Goal: Contribute content

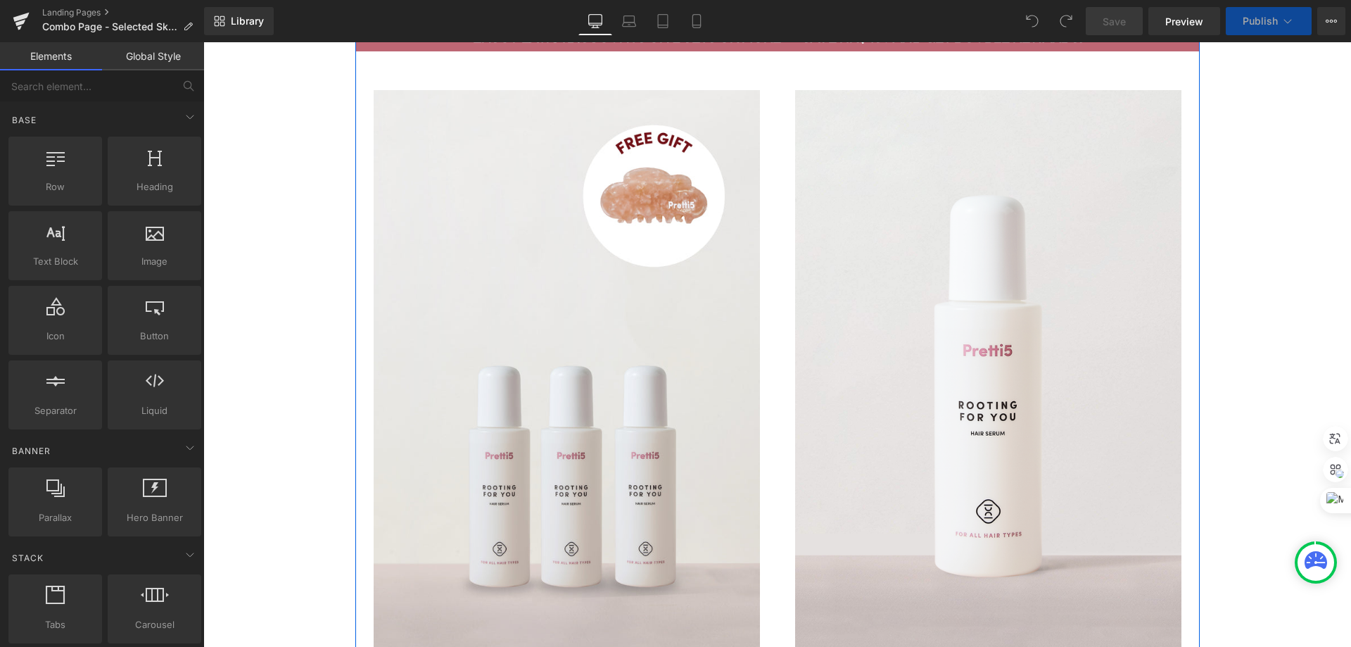
scroll to position [951, 0]
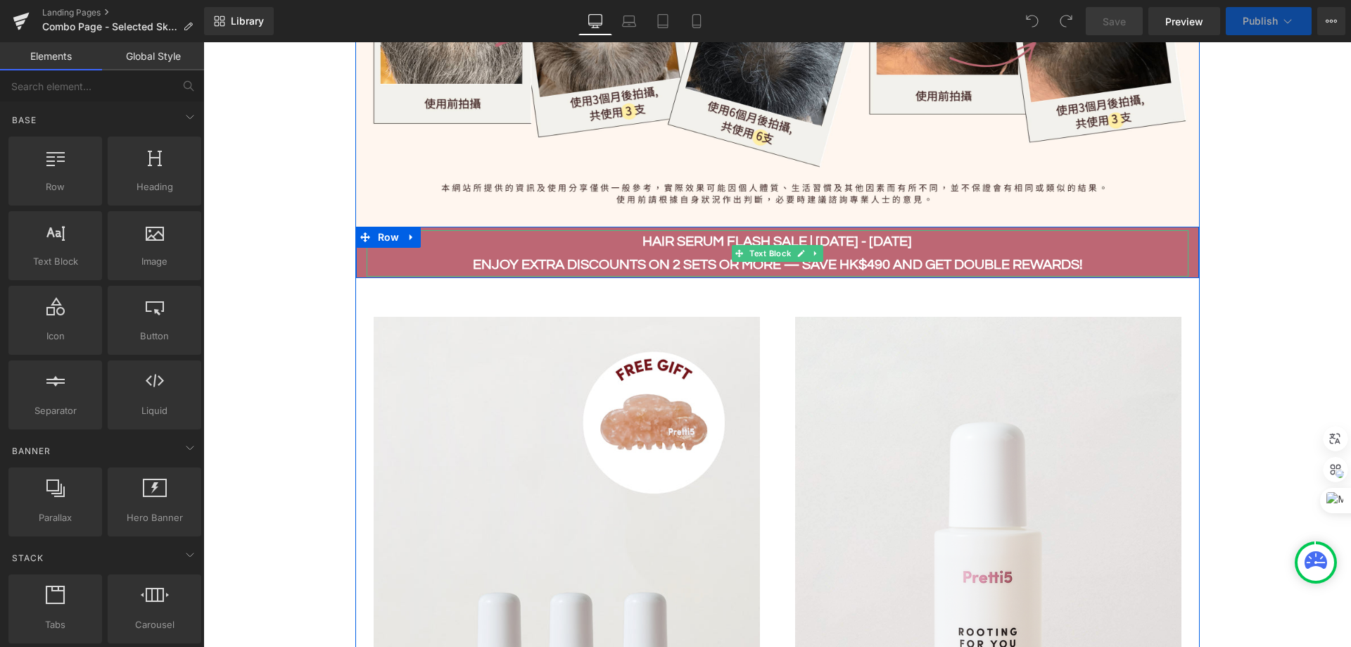
click at [641, 246] on p "HAIR SERUM FLASH SALE | 21 - 29 AUG" at bounding box center [778, 241] width 822 height 23
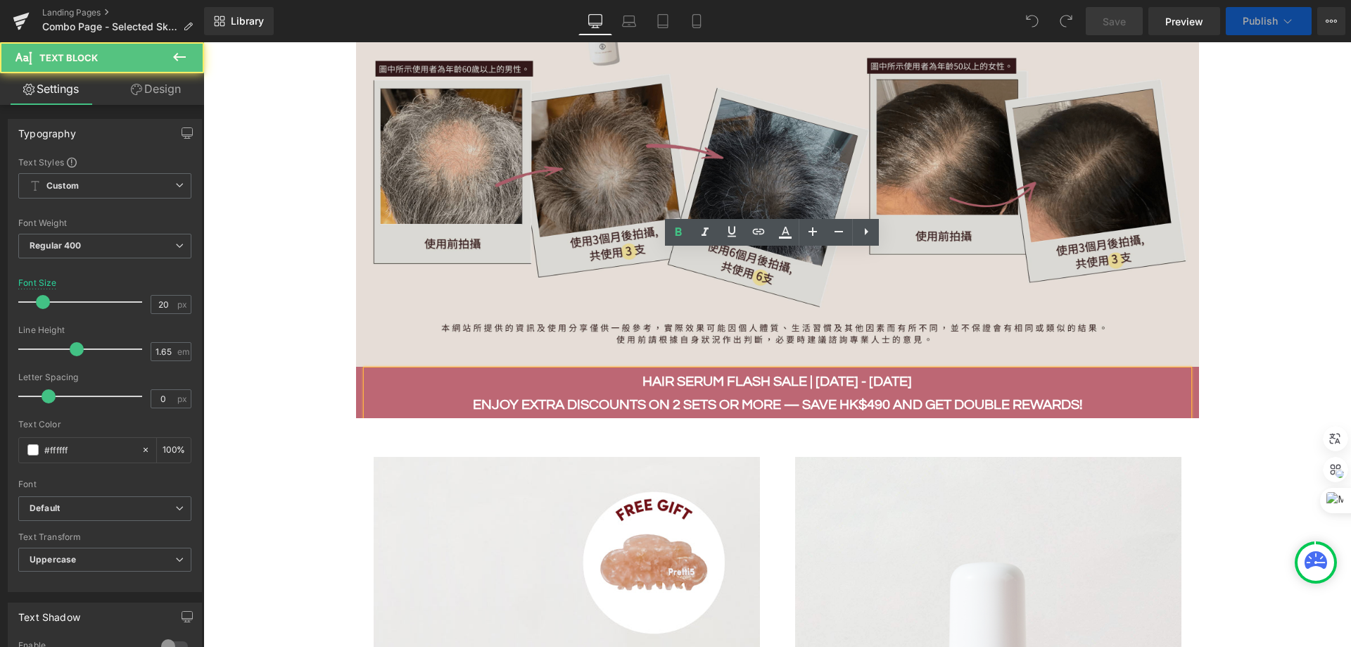
scroll to position [740, 0]
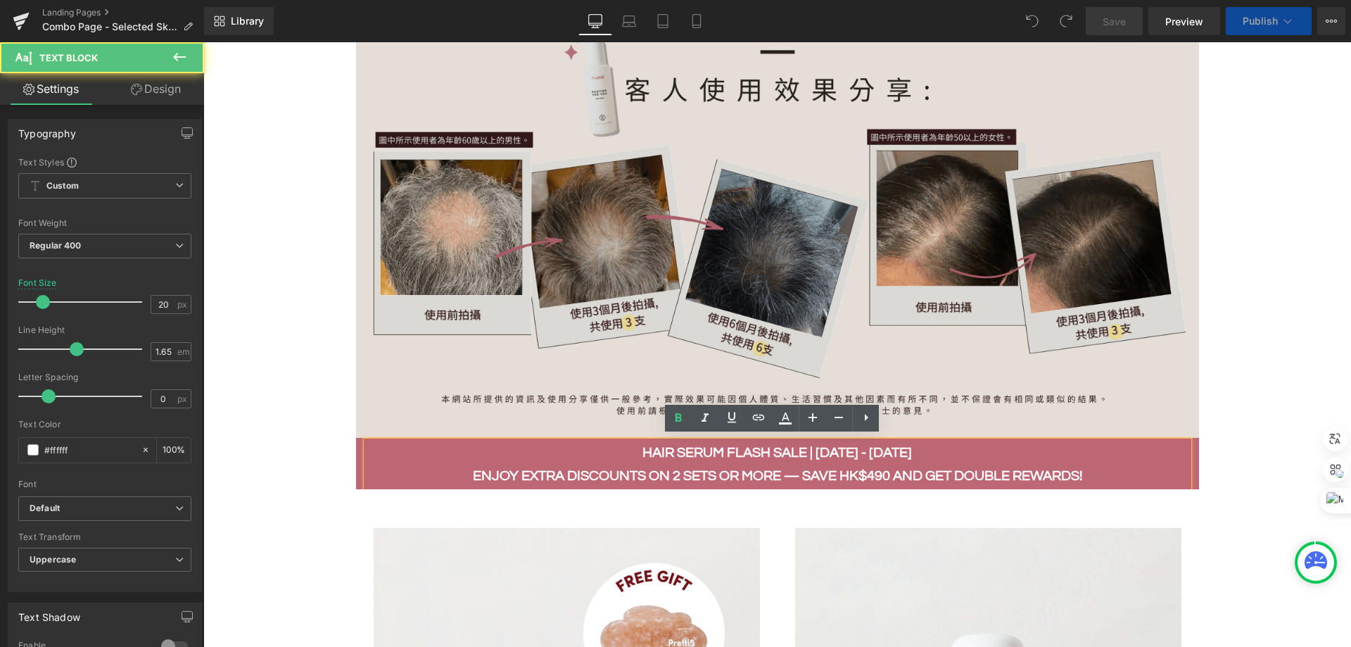
click at [595, 184] on img at bounding box center [777, 227] width 843 height 422
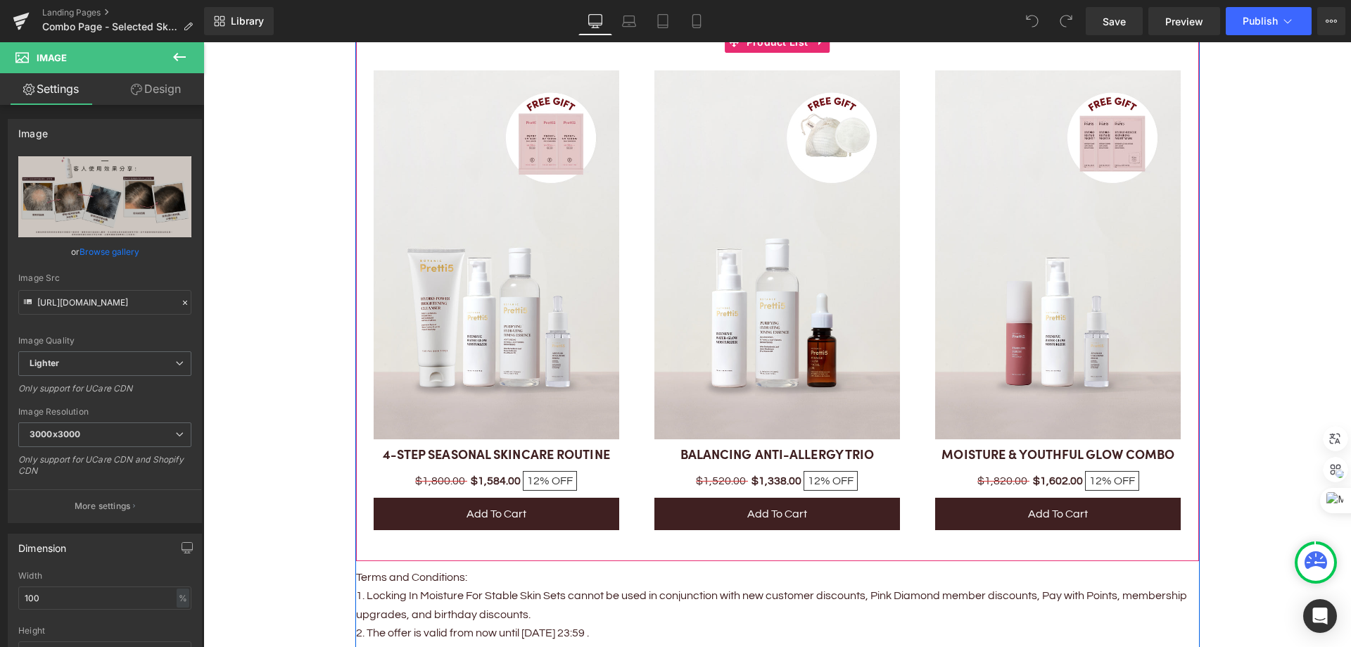
scroll to position [2077, 0]
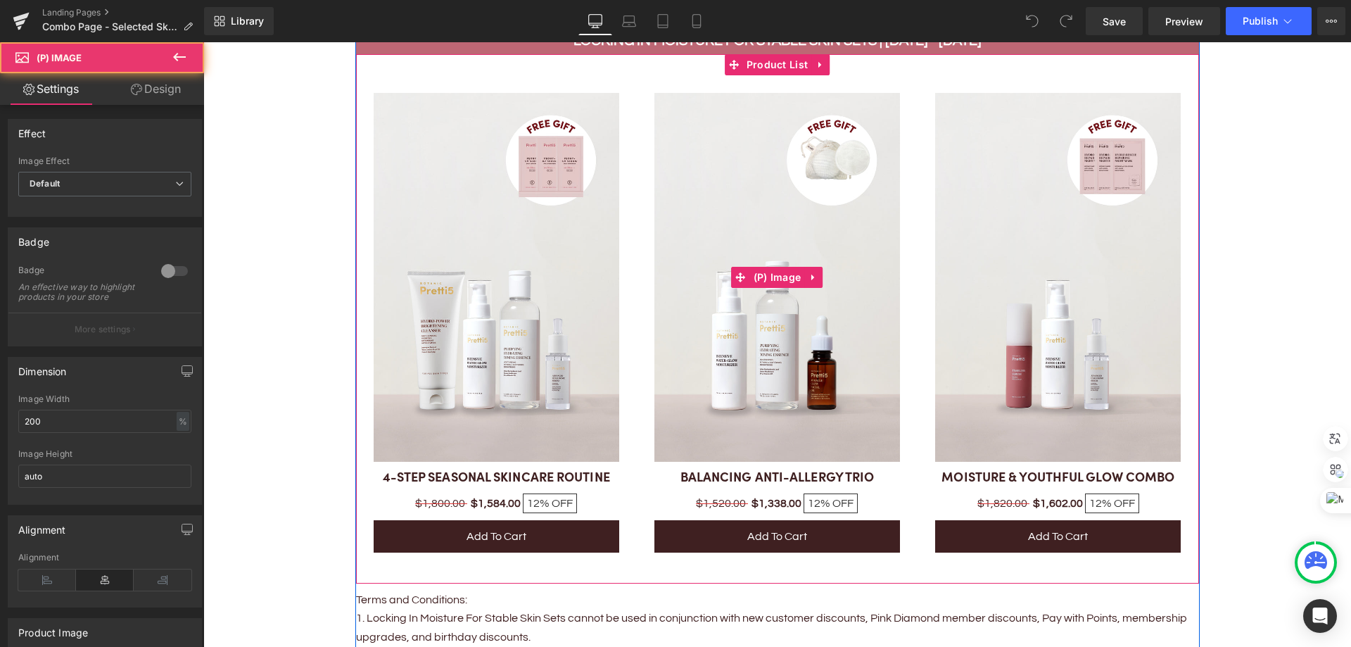
click at [707, 111] on img at bounding box center [778, 277] width 246 height 369
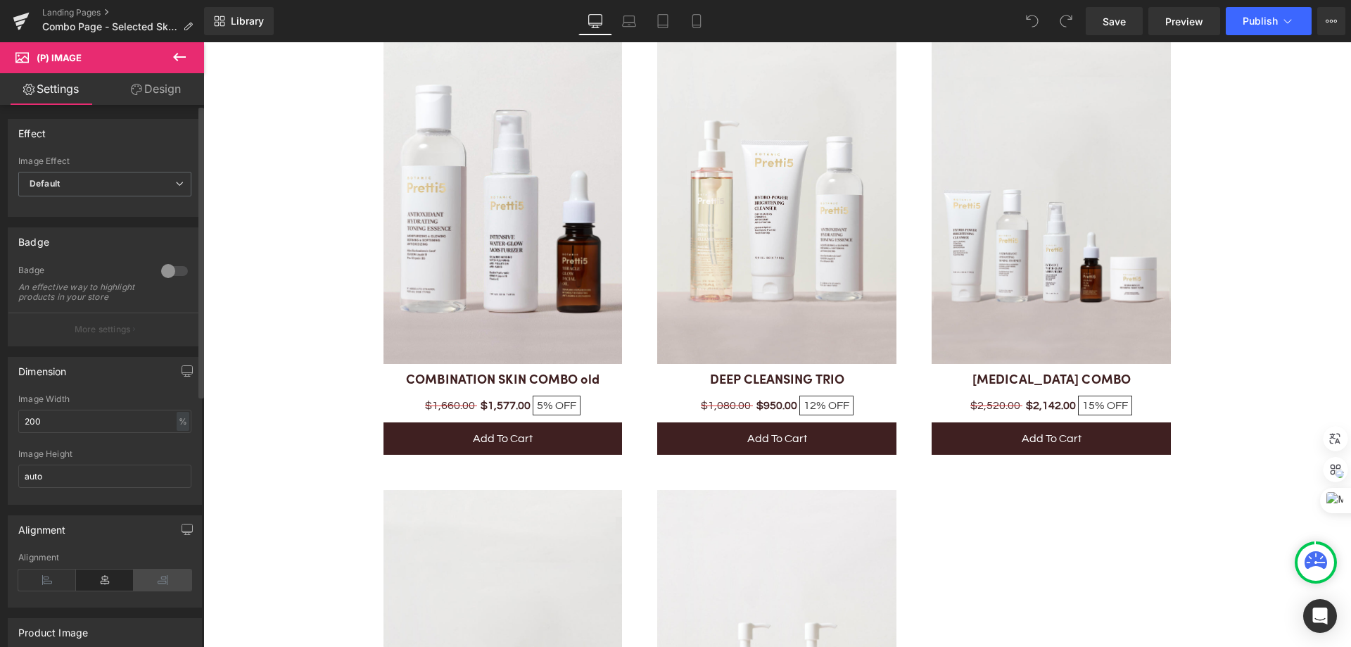
scroll to position [6023, 0]
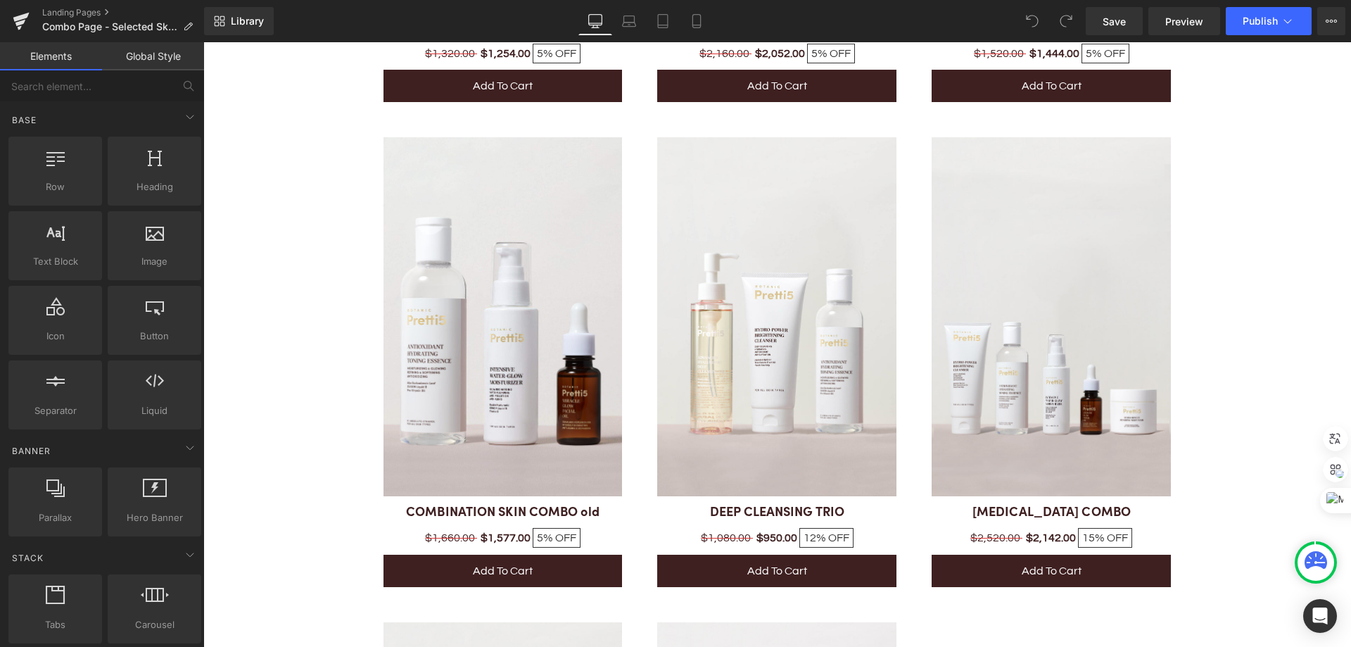
scroll to position [5882, 0]
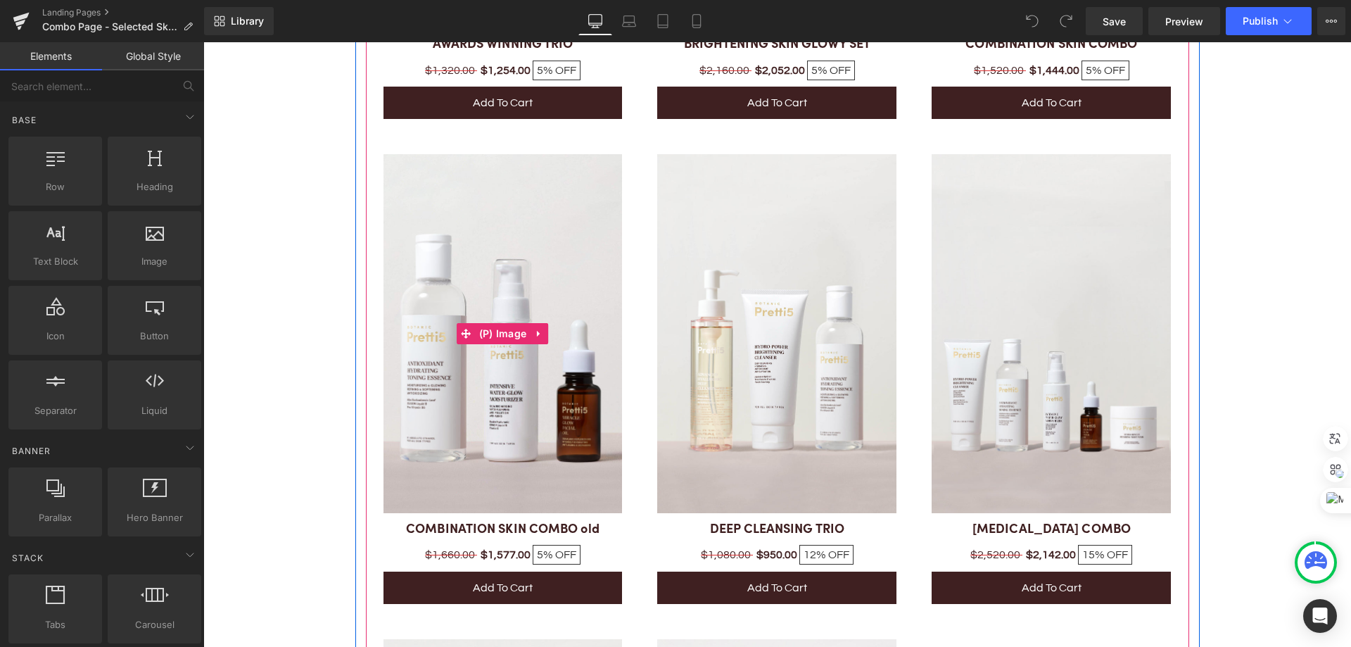
click at [491, 223] on img at bounding box center [503, 333] width 239 height 359
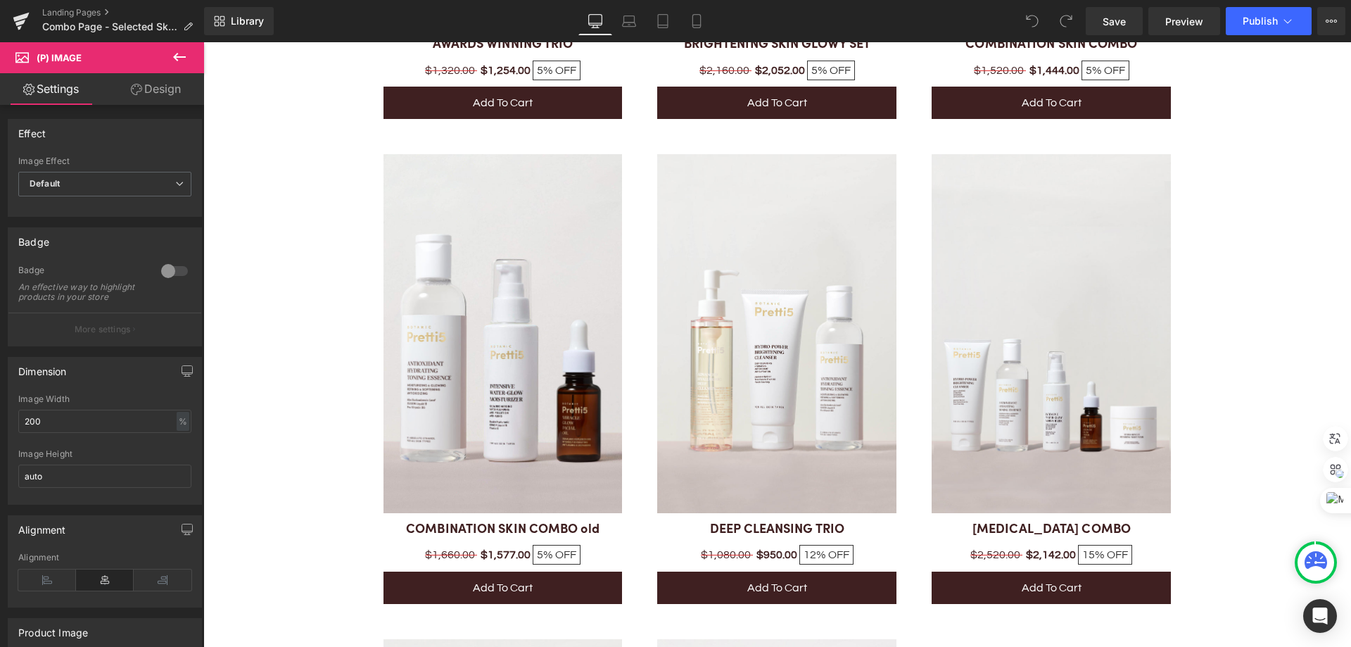
click at [173, 51] on icon at bounding box center [179, 57] width 17 height 17
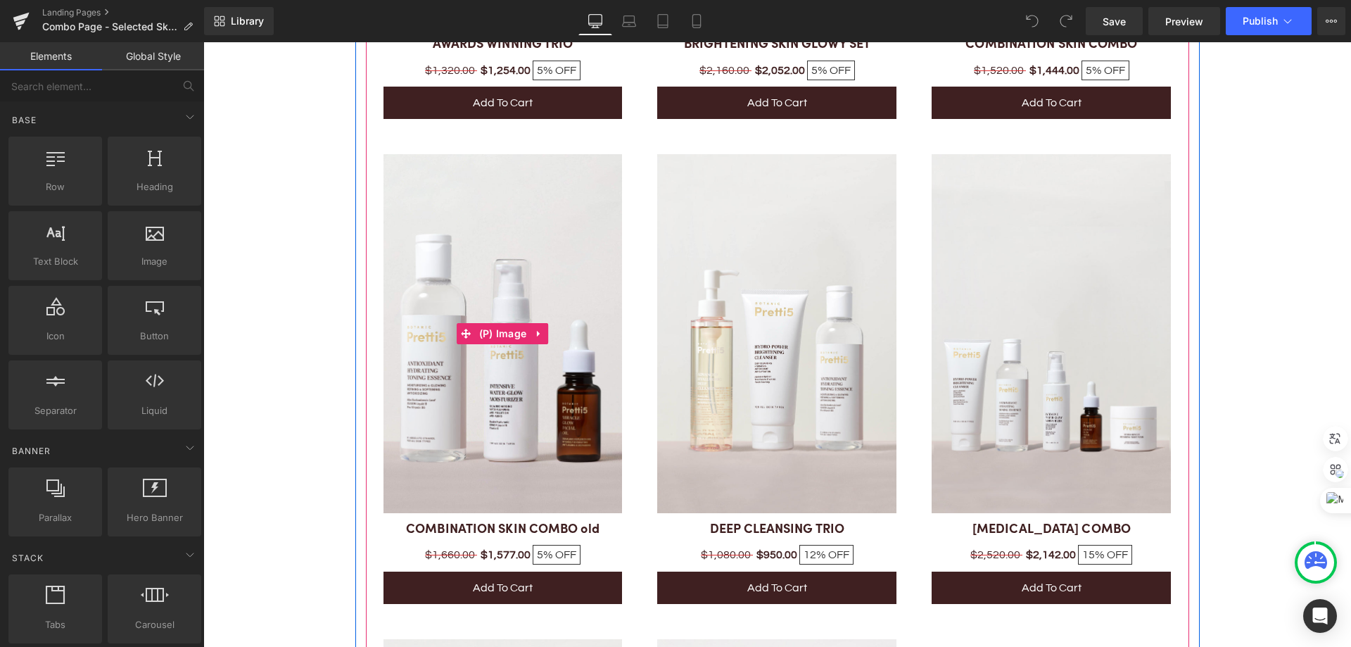
click at [391, 333] on img at bounding box center [503, 333] width 239 height 359
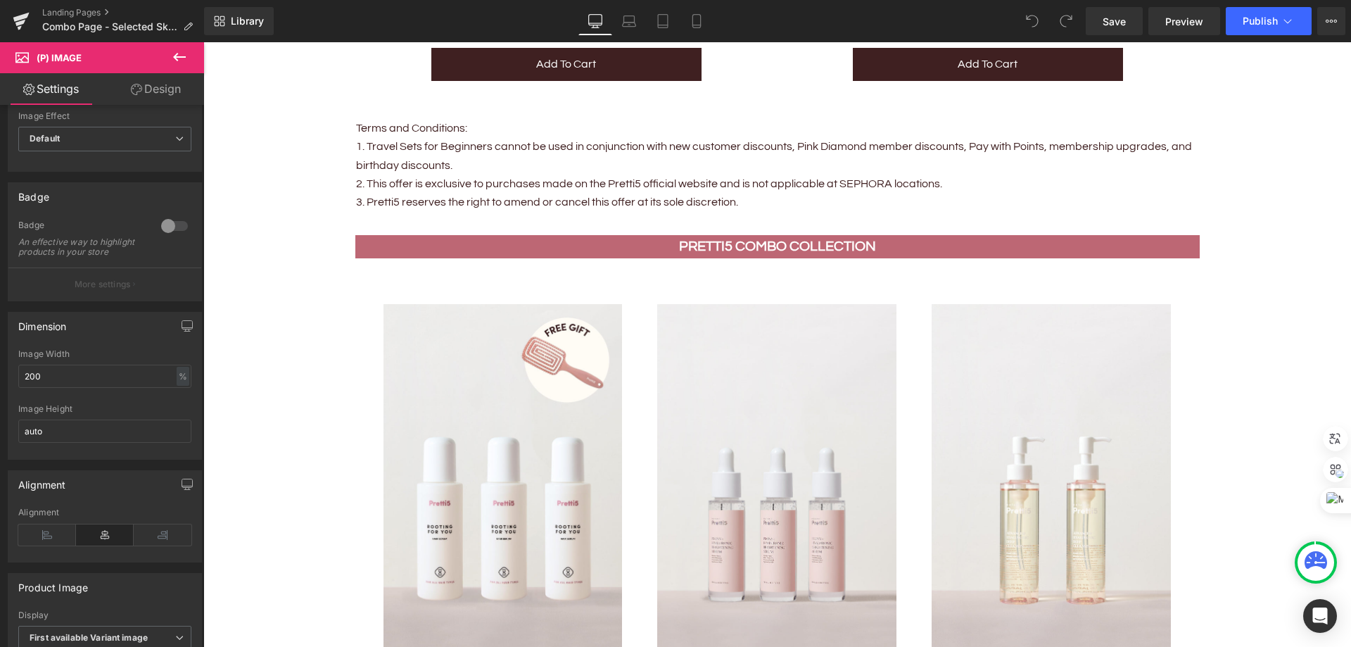
scroll to position [70, 0]
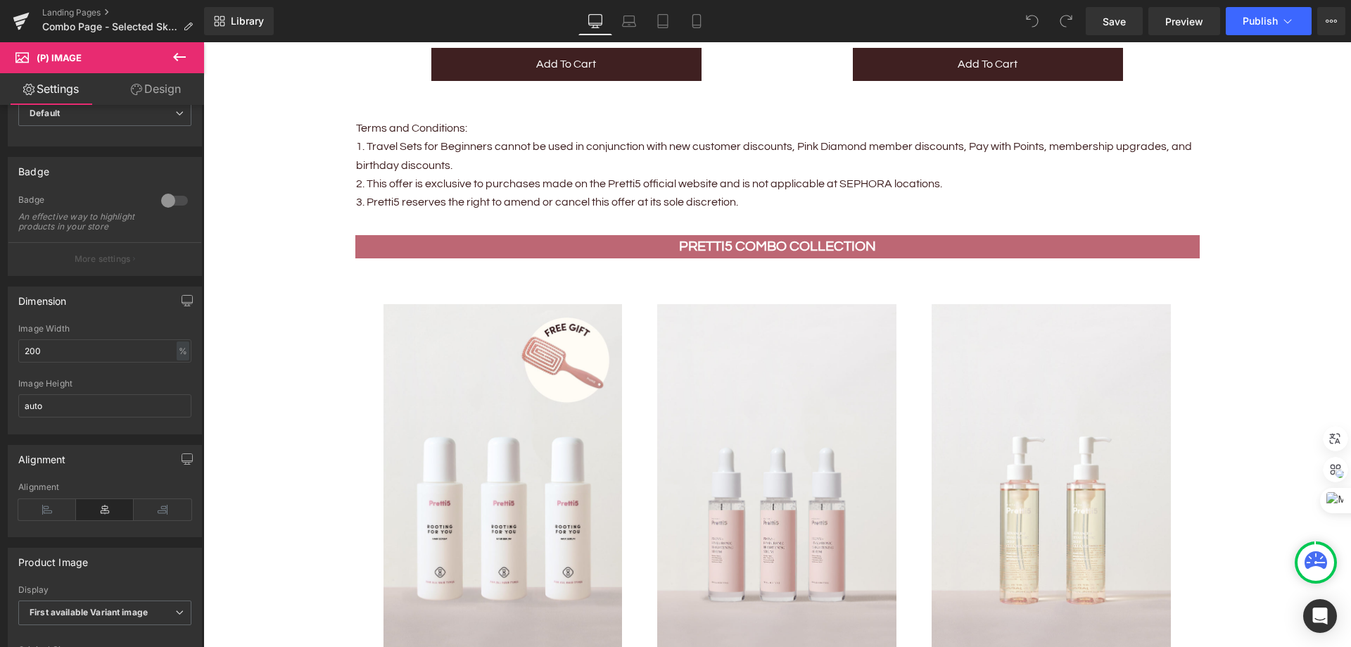
click at [175, 61] on icon at bounding box center [179, 57] width 17 height 17
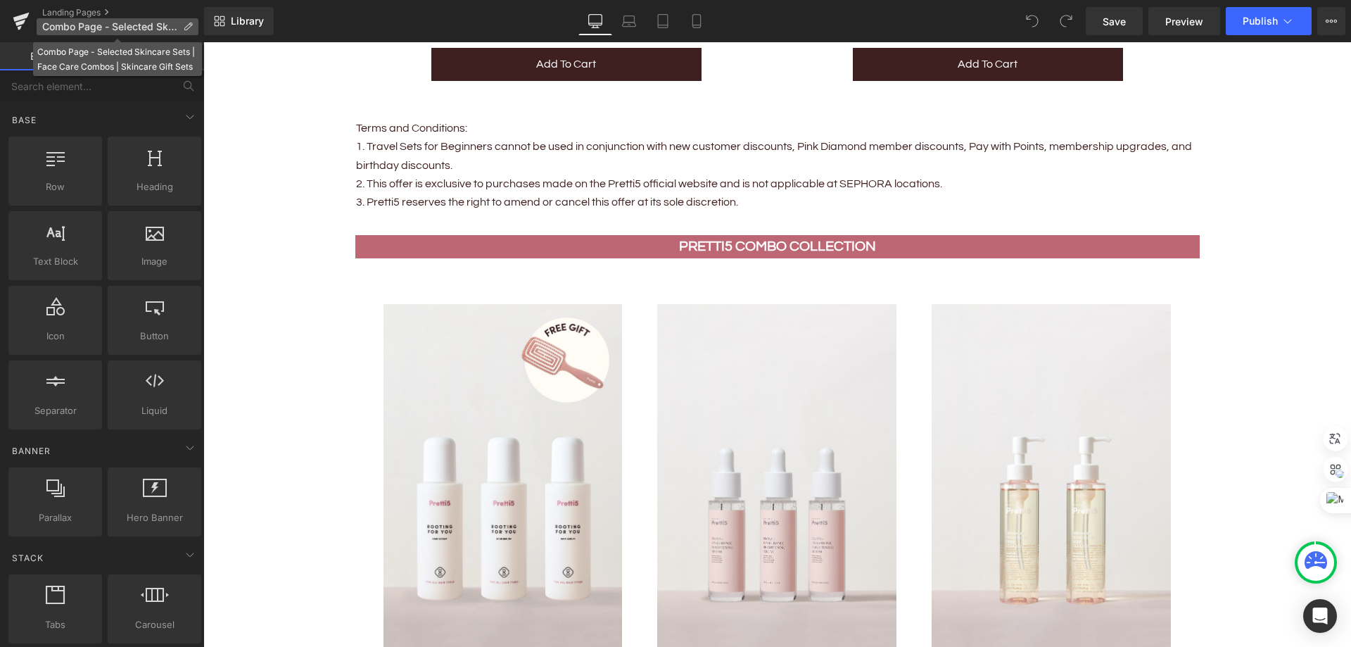
click at [93, 23] on span "Combo Page - Selected Skincare Sets | Face Care Combos | Skincare Gift Sets" at bounding box center [109, 26] width 135 height 11
click at [106, 0] on div "You are previewing how the will restyle your page. You can not edit Elements in…" at bounding box center [675, 0] width 1351 height 0
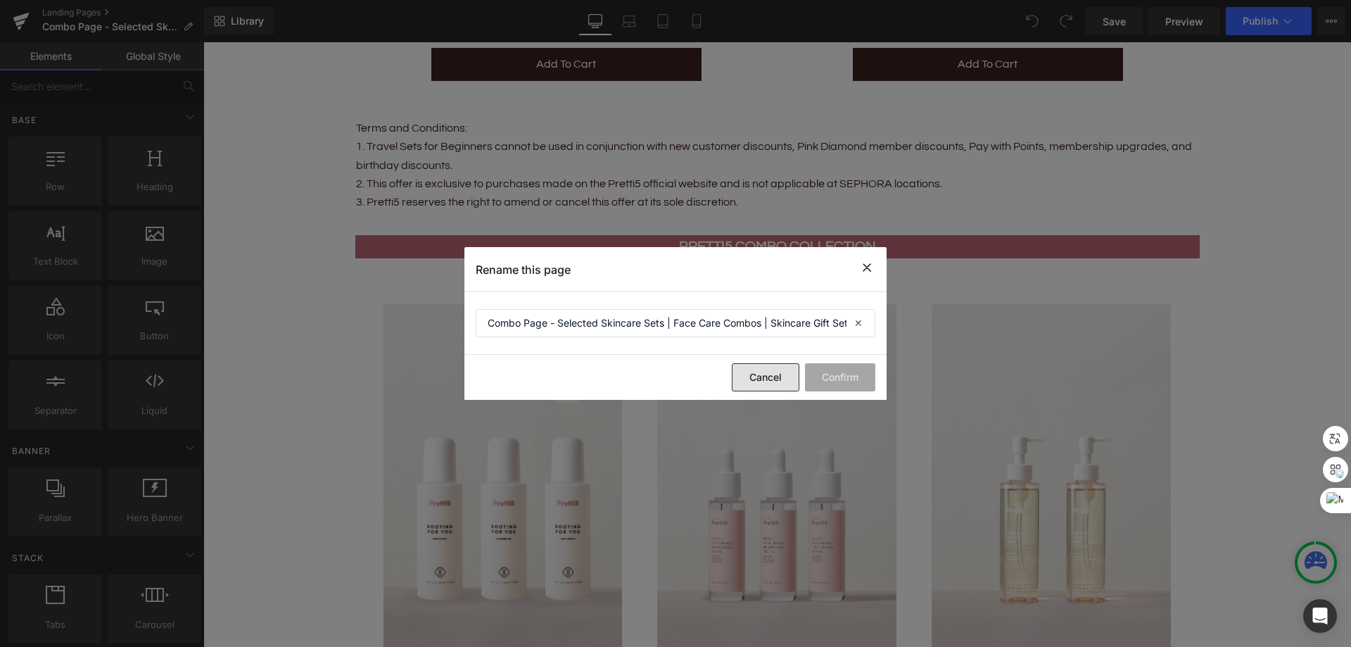
click at [737, 377] on button "Cancel" at bounding box center [766, 377] width 68 height 28
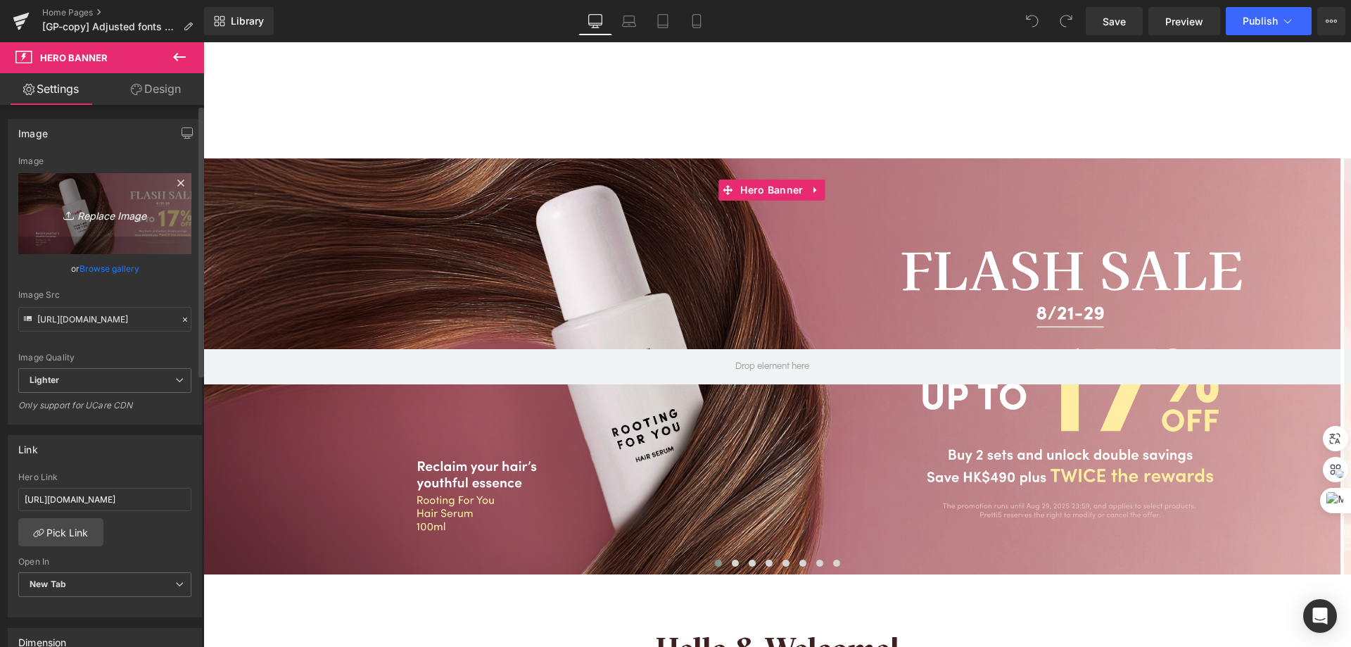
click at [102, 205] on icon "Replace Image" at bounding box center [105, 214] width 113 height 18
type input "C:\fakepath\202509_Monthly-Set-KV_EN.png"
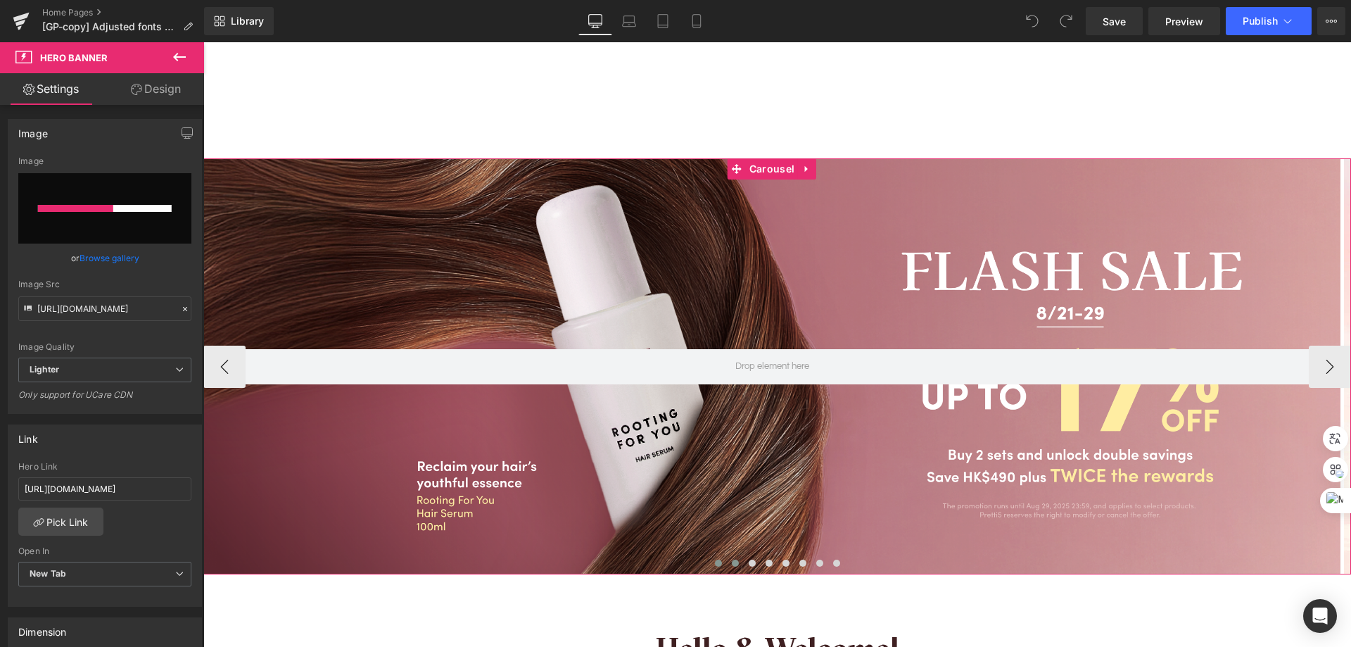
click at [732, 563] on span at bounding box center [735, 563] width 7 height 7
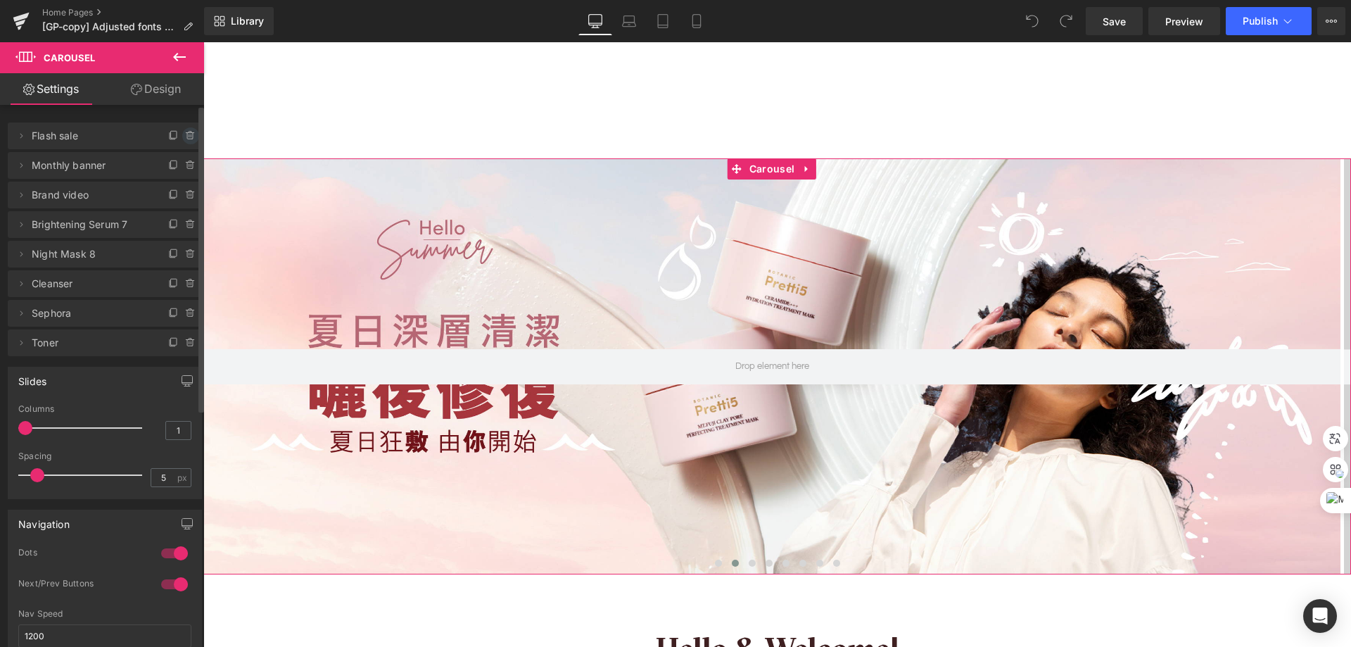
click at [182, 137] on span at bounding box center [190, 135] width 17 height 17
click at [177, 144] on div "Delete Cancel" at bounding box center [105, 135] width 194 height 27
click at [168, 139] on button "Delete" at bounding box center [175, 136] width 44 height 18
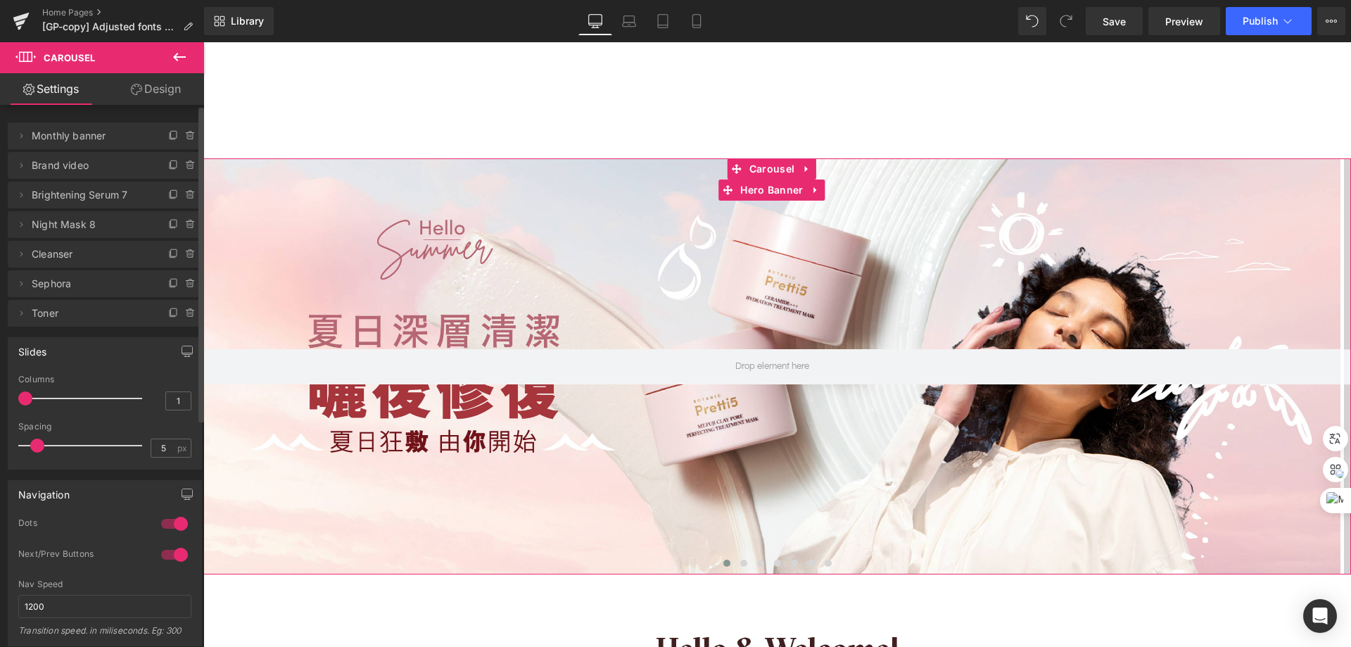
click at [88, 138] on span "Monthly banner" at bounding box center [91, 135] width 118 height 27
drag, startPoint x: 408, startPoint y: 255, endPoint x: 740, endPoint y: 398, distance: 361.9
click at [403, 256] on div at bounding box center [771, 366] width 1137 height 416
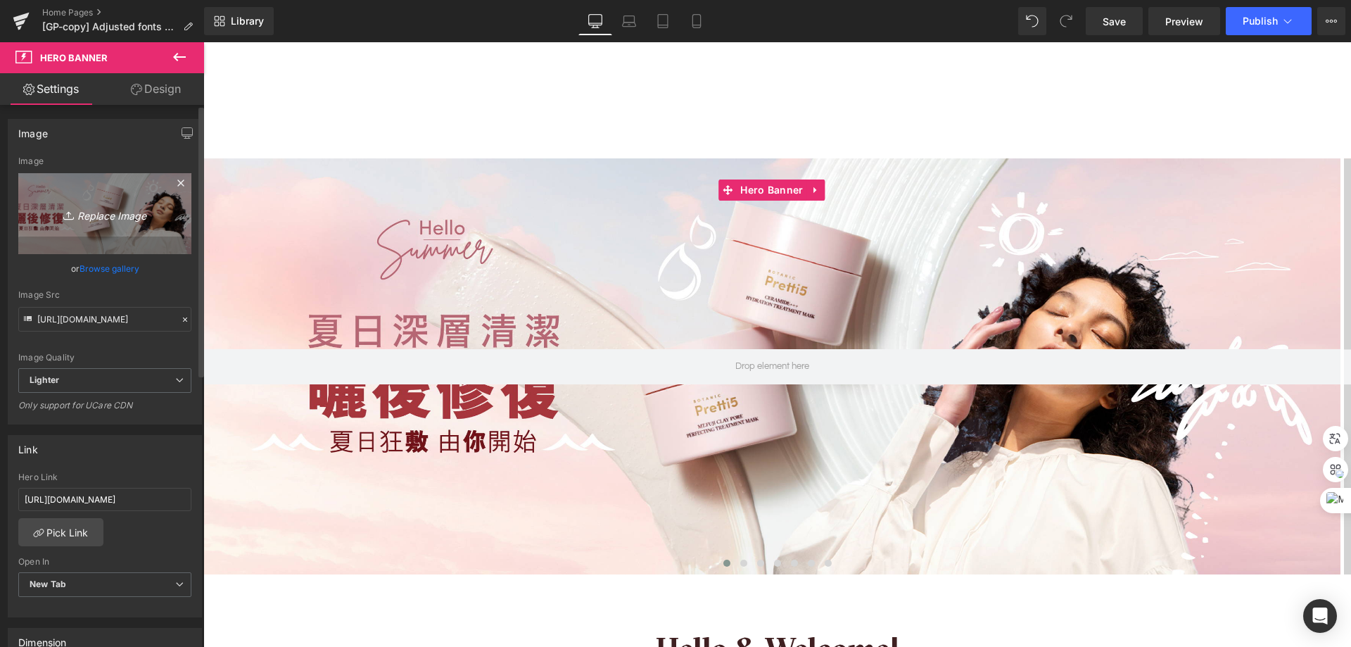
click at [100, 211] on icon "Replace Image" at bounding box center [105, 214] width 113 height 18
type input "C:\fakepath\202509_Monthly-Set-KV_EN.png"
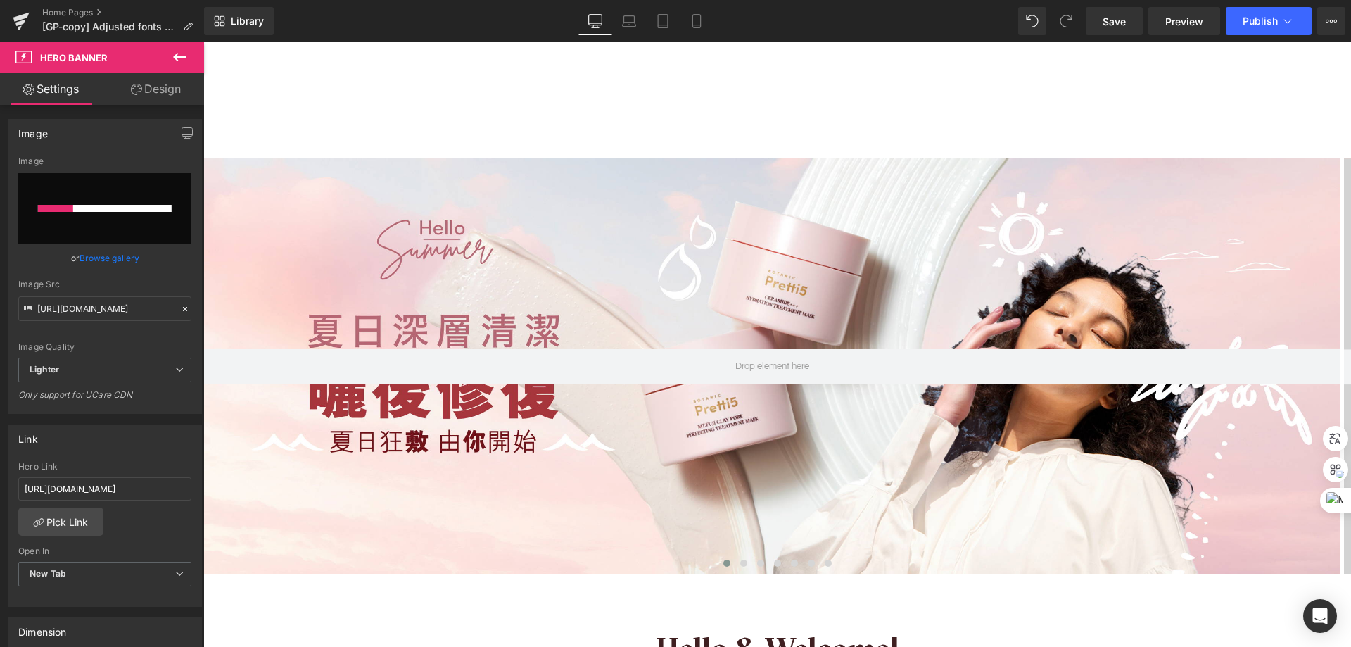
click at [277, 38] on div "Library Desktop Desktop Laptop Tablet Mobile Save Preview Publish Scheduled Vie…" at bounding box center [777, 21] width 1147 height 42
click at [125, 263] on link "Browse gallery" at bounding box center [110, 258] width 60 height 25
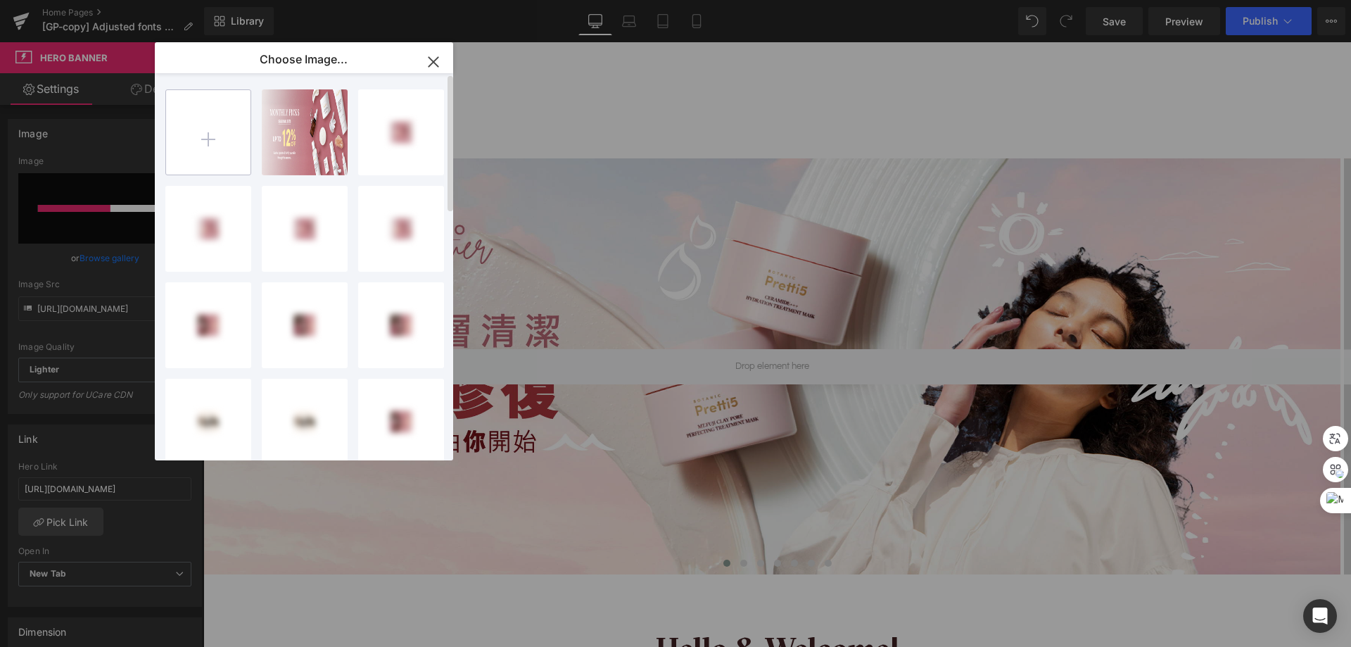
click at [184, 144] on input "file" at bounding box center [208, 132] width 84 height 84
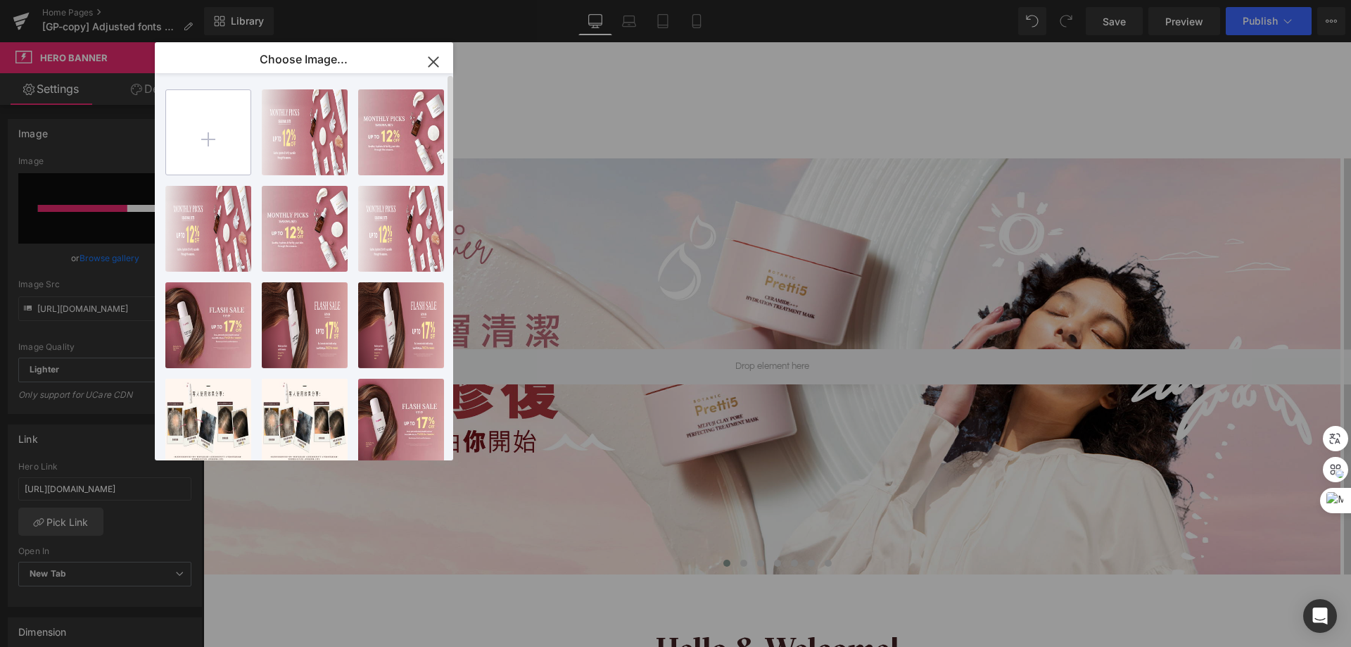
type input "C:\fakepath\202509_Monthly-Set-KV_TC.png"
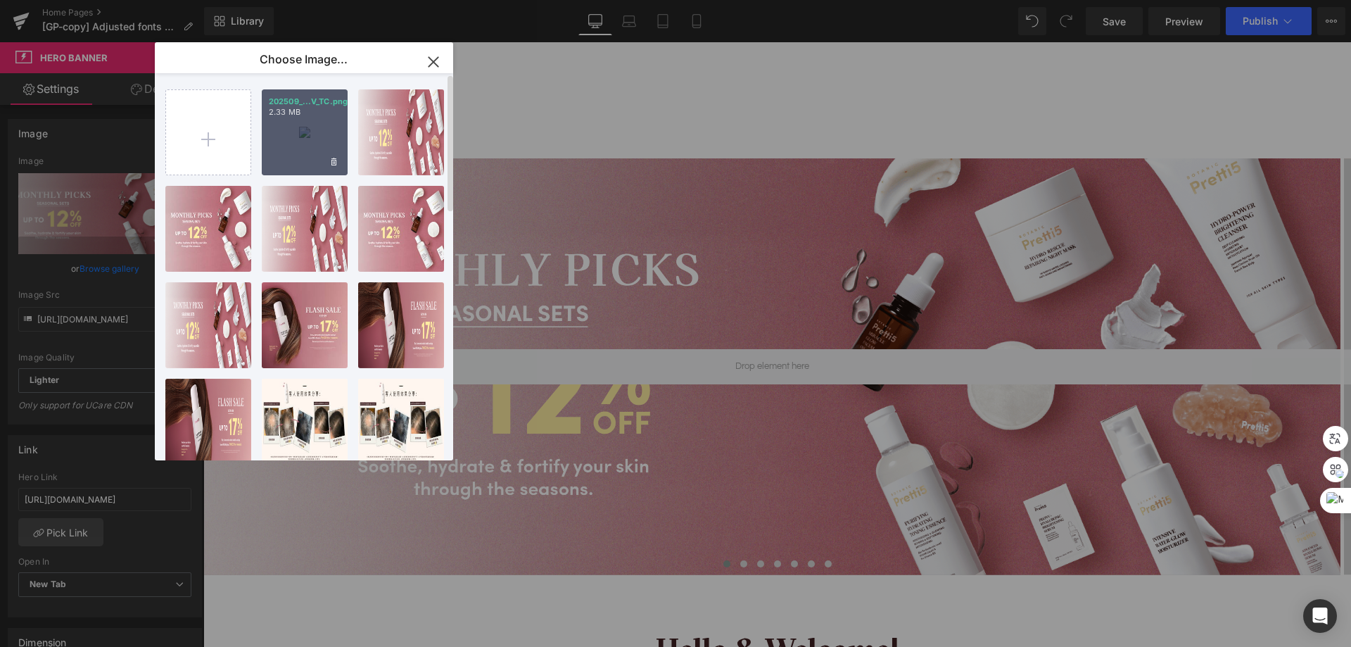
click at [296, 144] on div "202509_...V_TC.png 2.33 MB" at bounding box center [305, 132] width 86 height 86
type input "https://ucarecdn.com/d4e34992-1032-46f0-aabb-8d02b88fb2a3/-/format/auto/-/previ…"
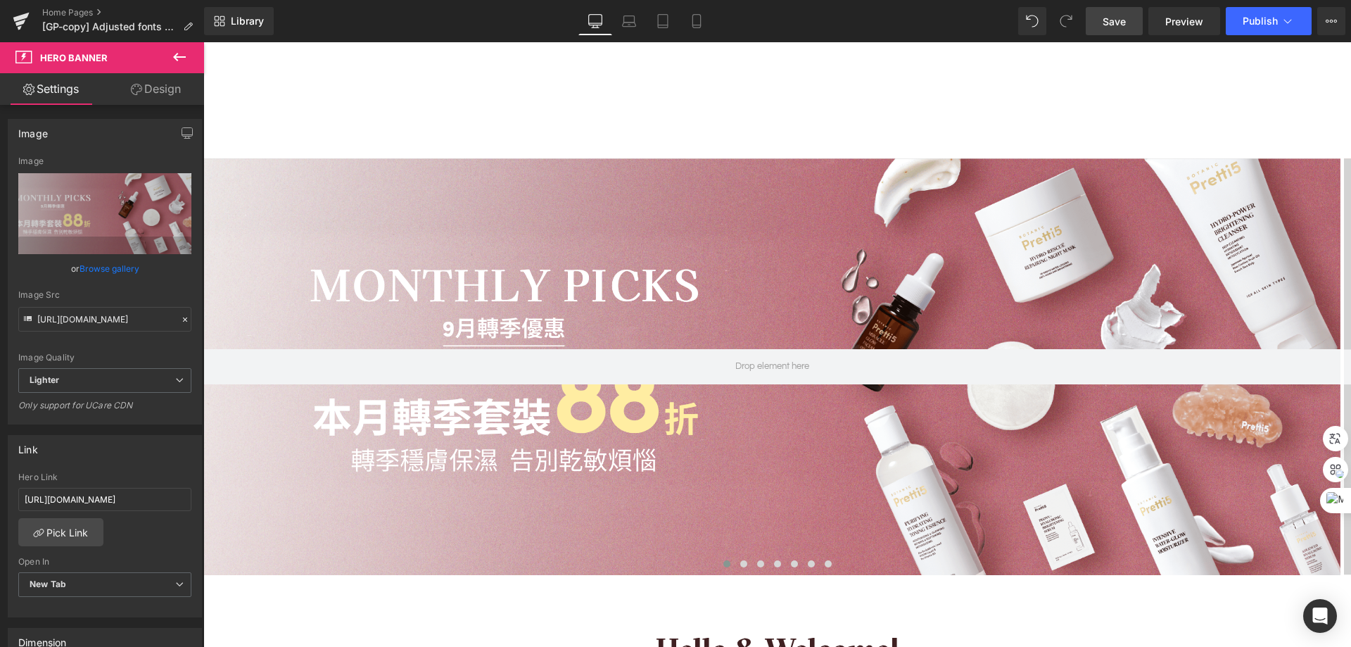
click at [1114, 13] on link "Save" at bounding box center [1114, 21] width 57 height 28
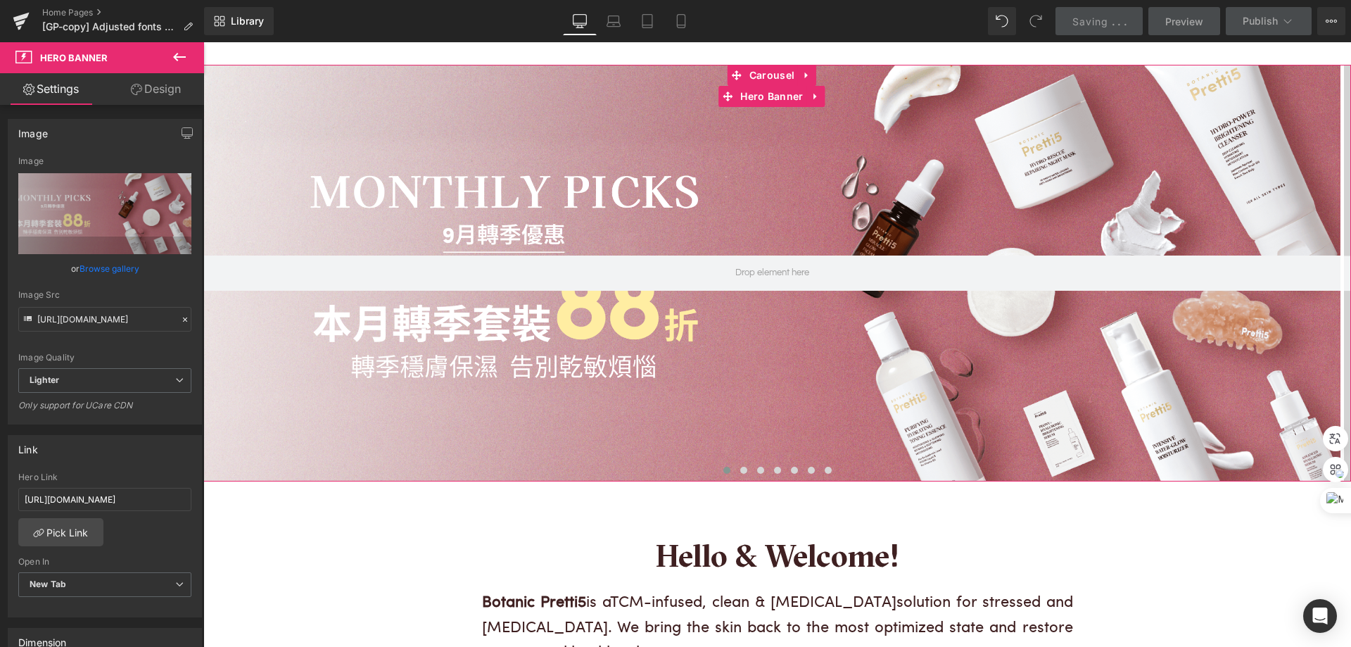
scroll to position [211, 0]
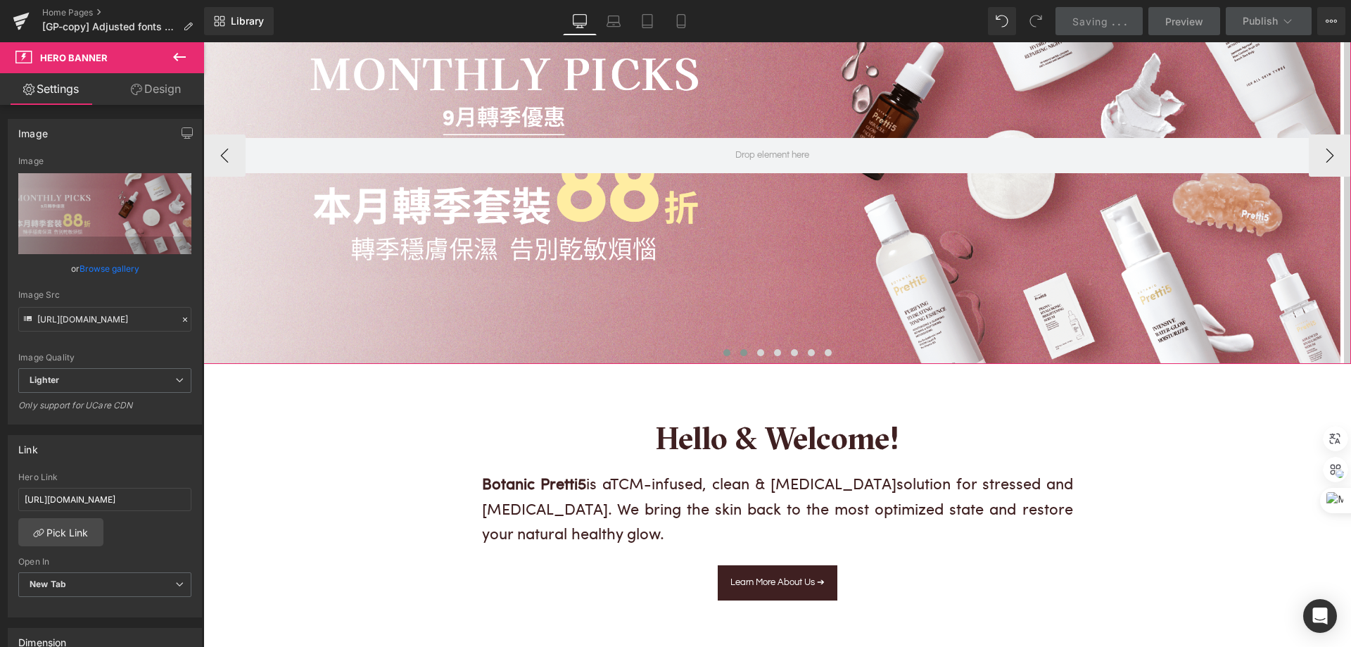
click at [740, 348] on button at bounding box center [743, 353] width 17 height 14
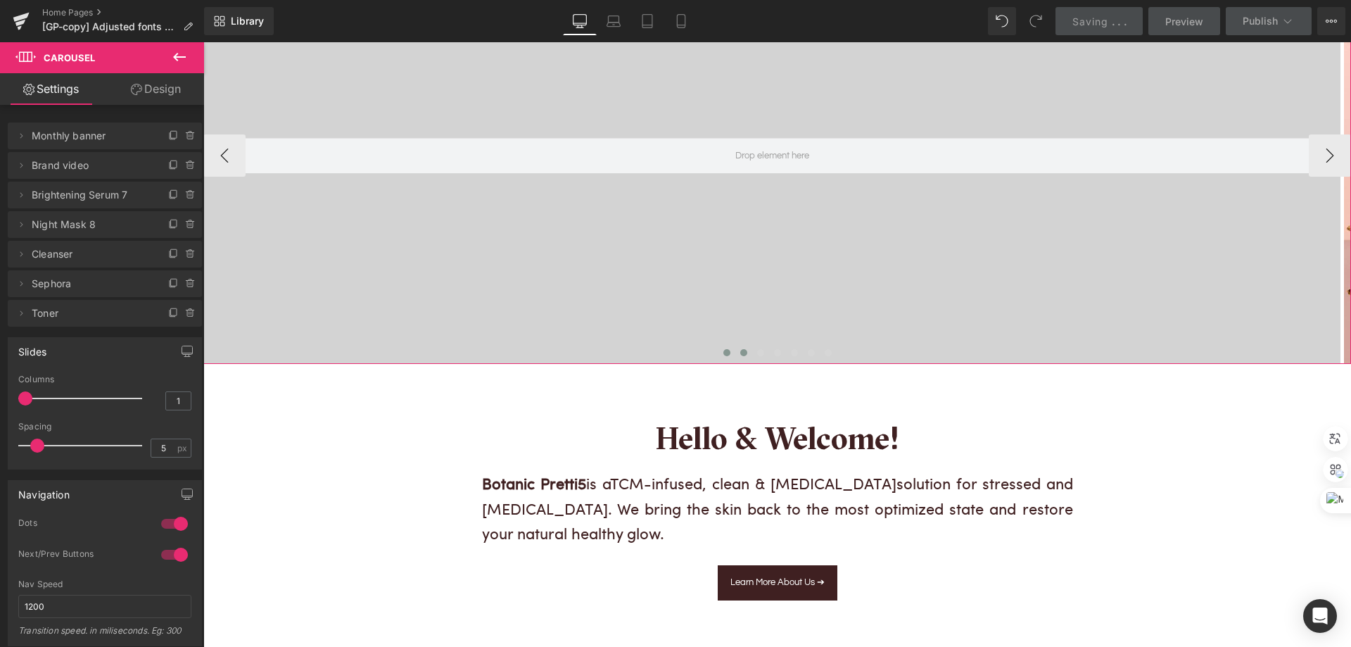
click at [724, 354] on span at bounding box center [727, 352] width 7 height 7
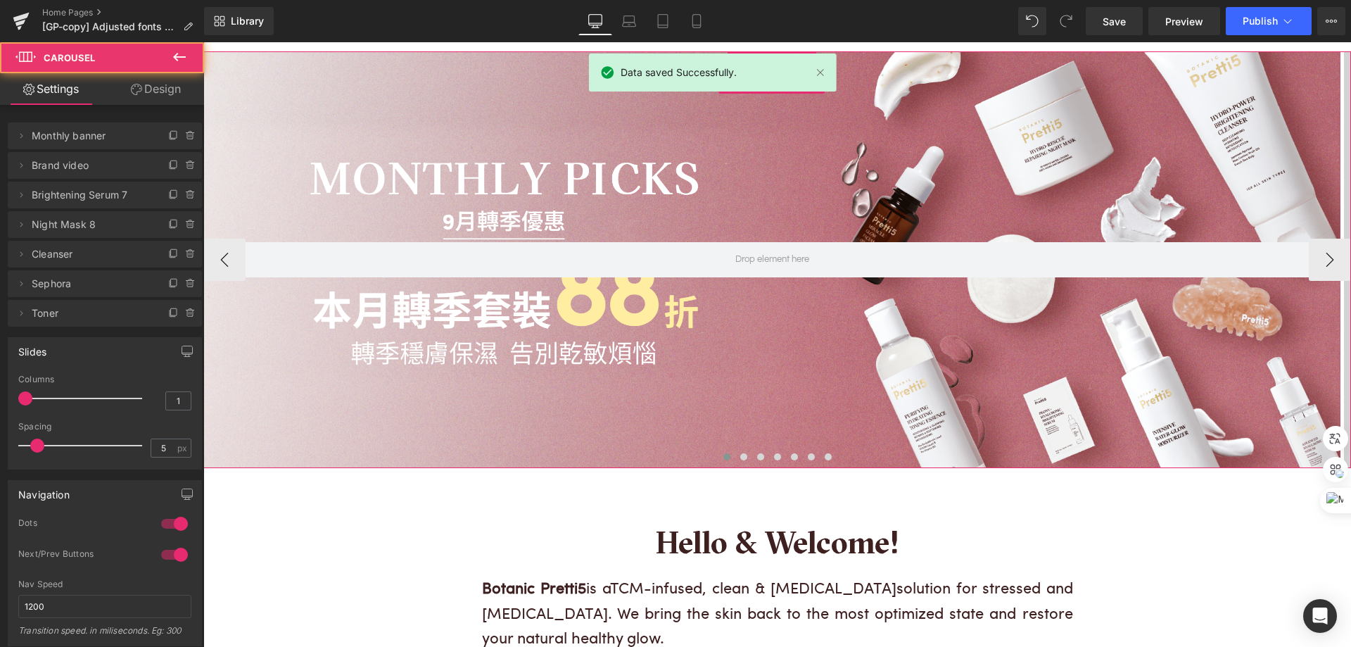
scroll to position [0, 0]
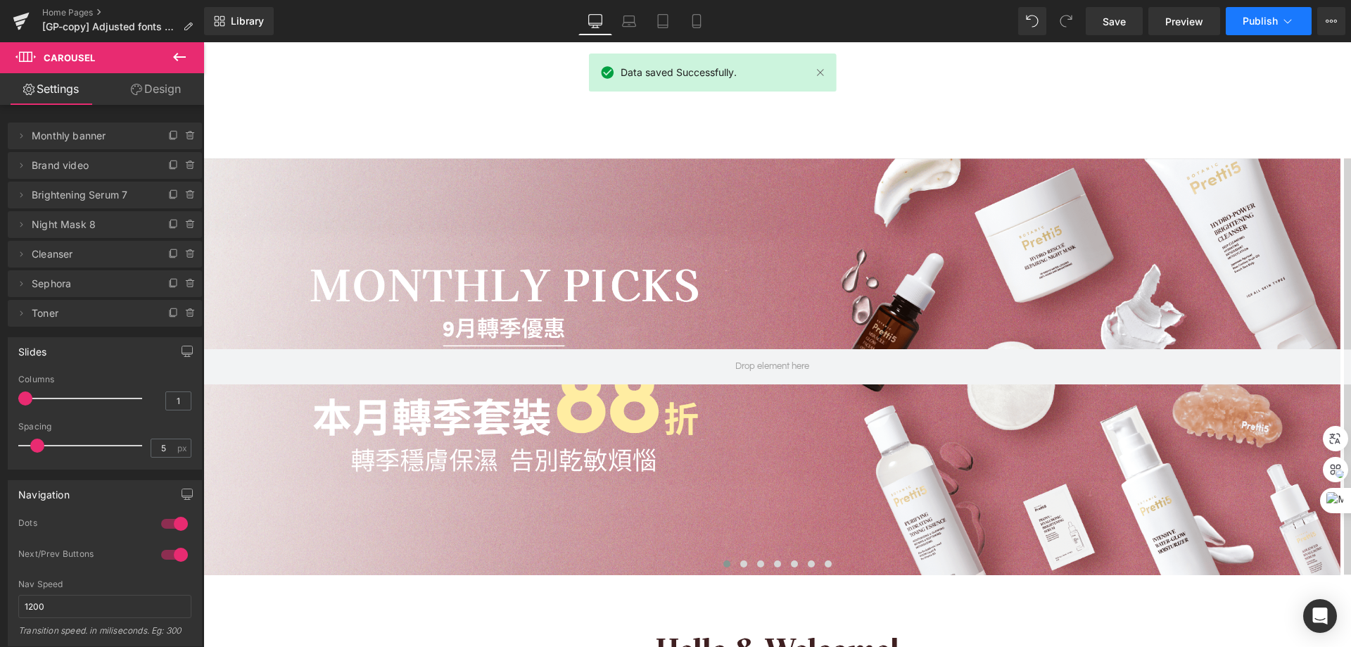
click at [1259, 17] on span "Publish" at bounding box center [1260, 20] width 35 height 11
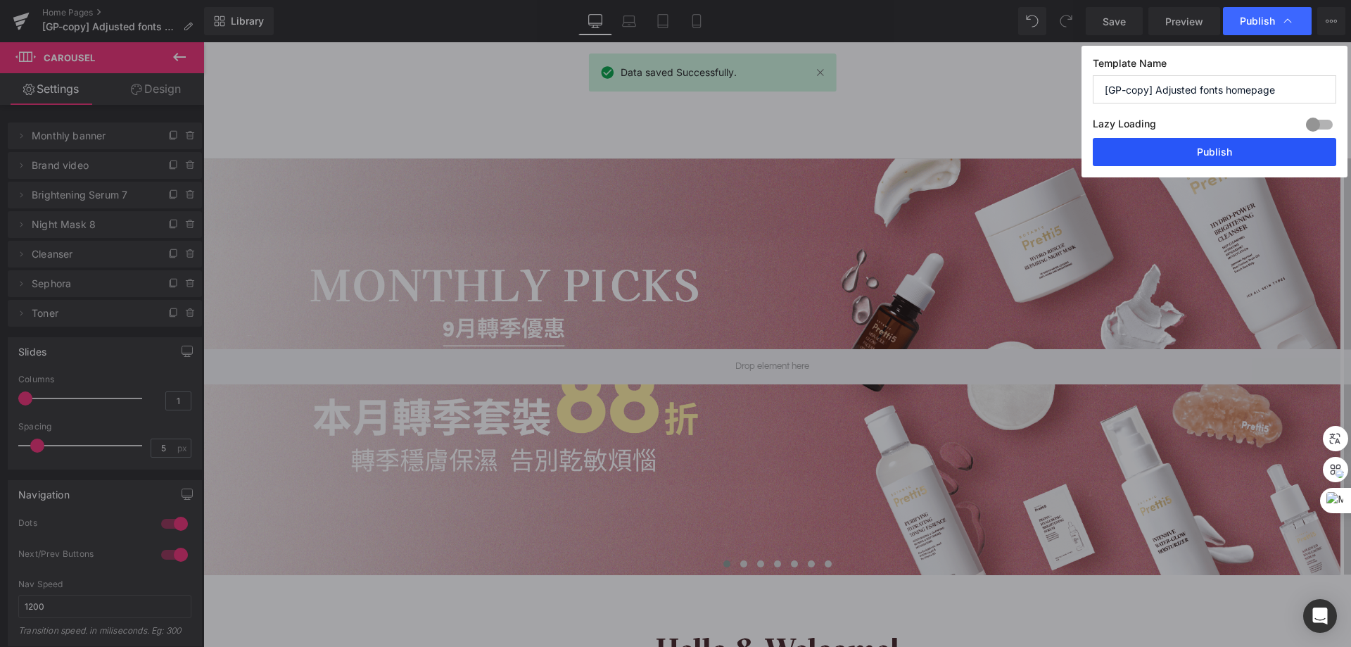
click at [1211, 162] on button "Publish" at bounding box center [1215, 152] width 244 height 28
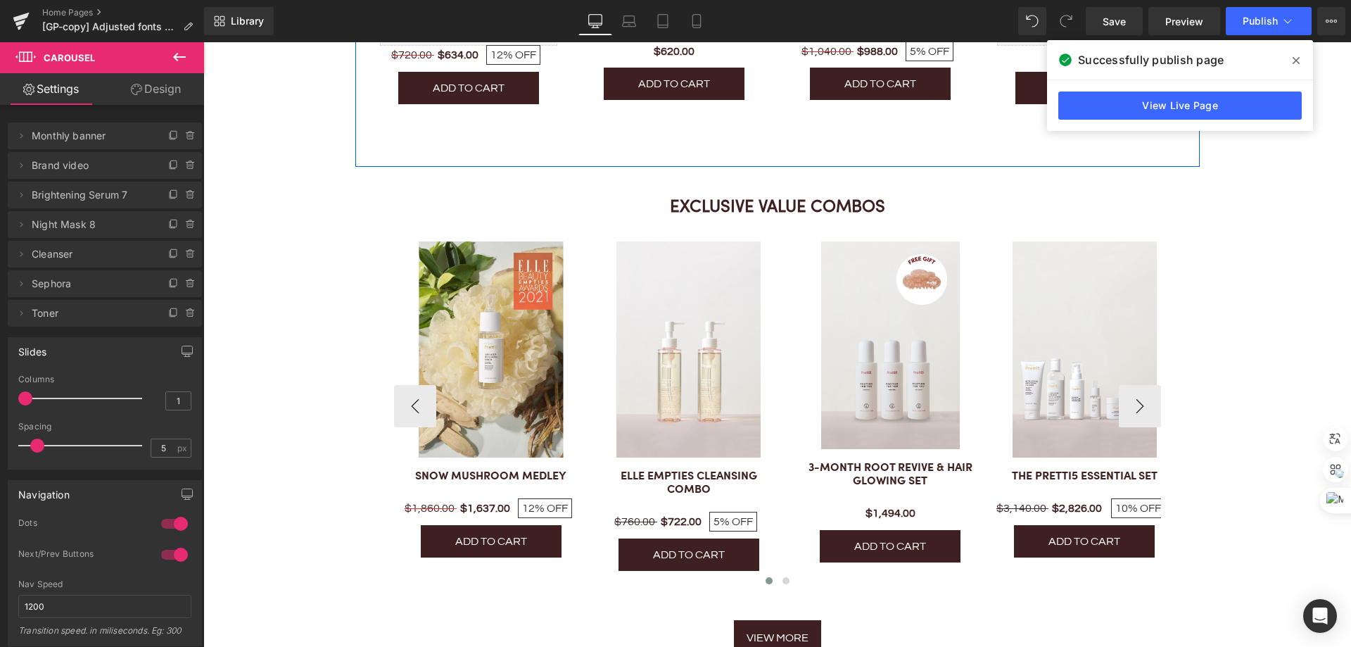
scroll to position [1267, 0]
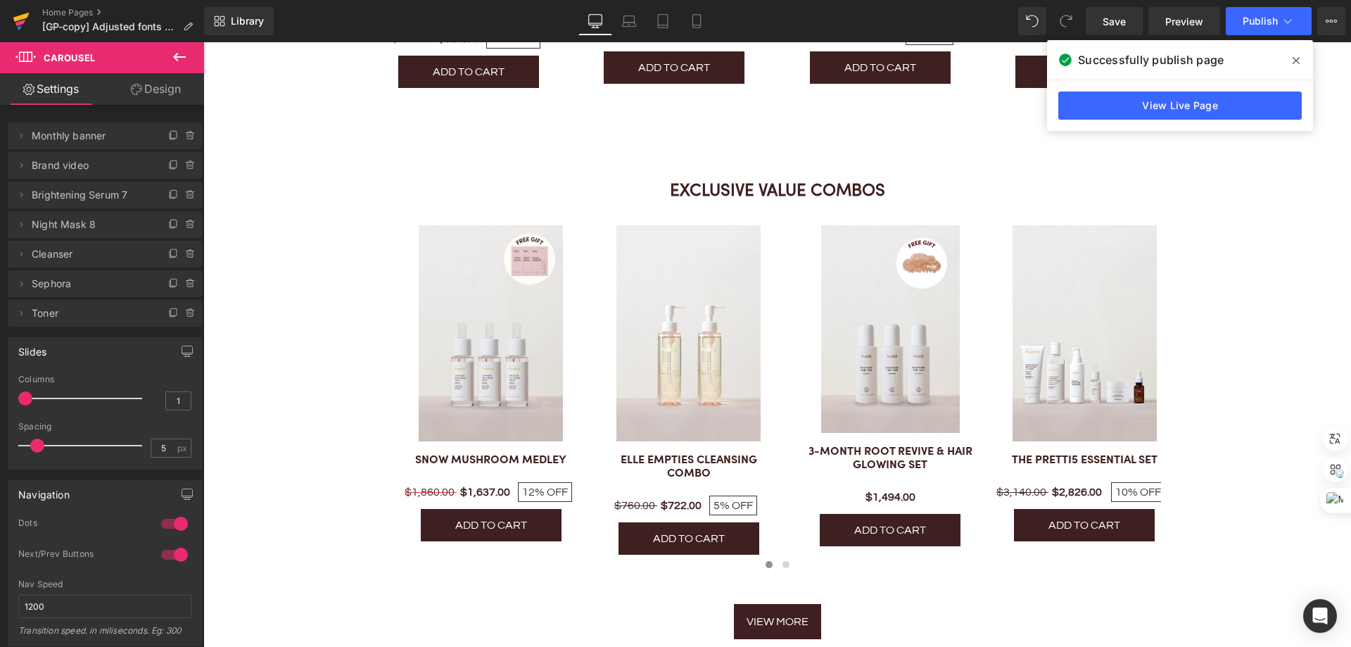
click at [30, 8] on link at bounding box center [21, 21] width 42 height 42
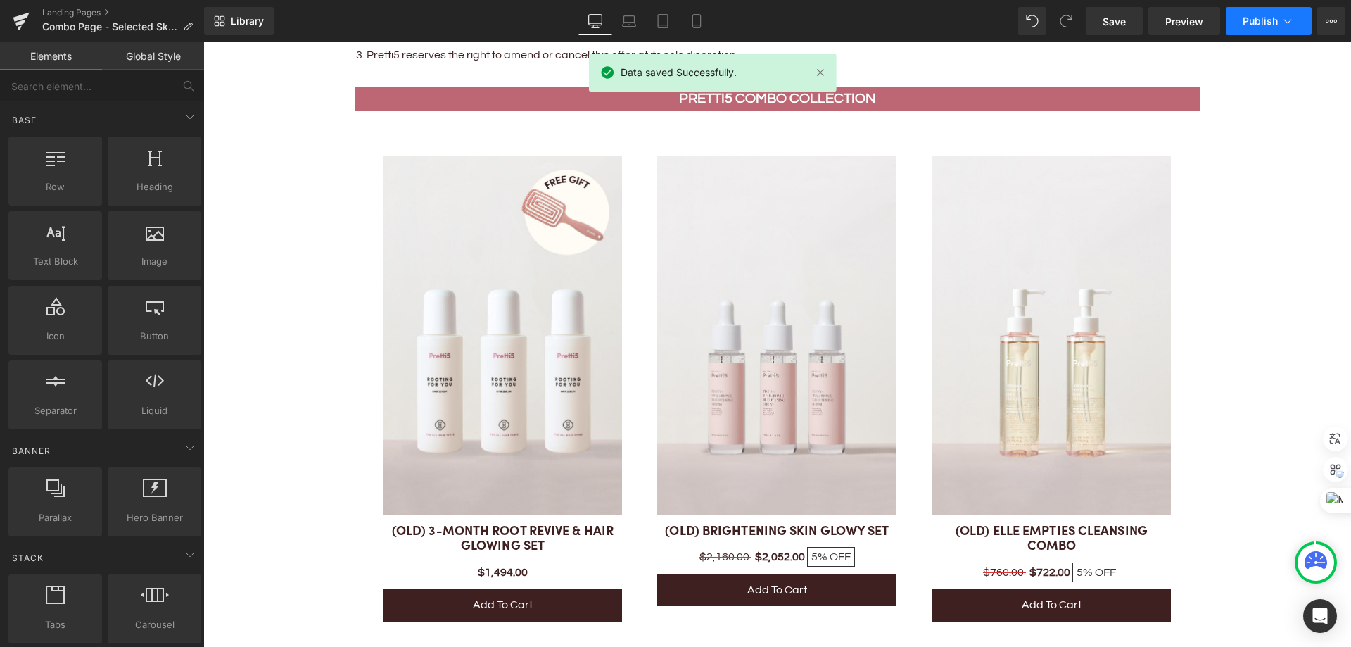
click at [1252, 19] on span "Publish" at bounding box center [1260, 20] width 35 height 11
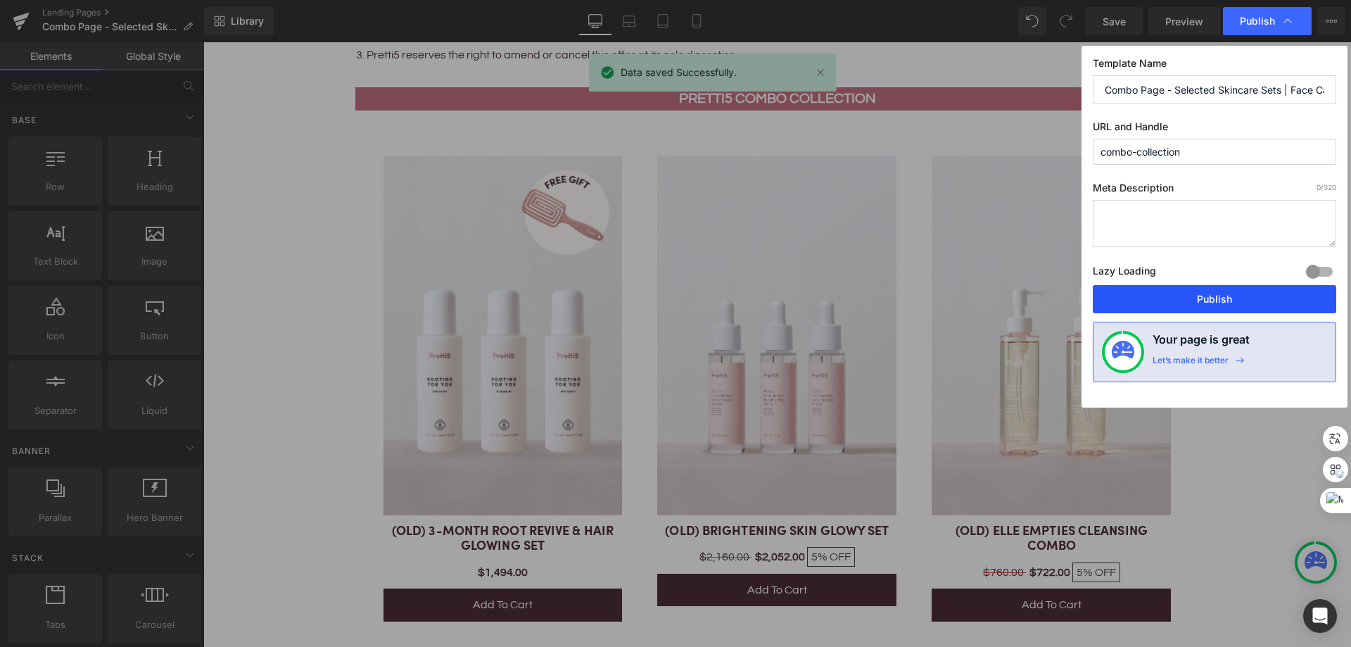
drag, startPoint x: 1210, startPoint y: 297, endPoint x: 904, endPoint y: 4, distance: 423.1
click at [1209, 297] on button "Publish" at bounding box center [1215, 299] width 244 height 28
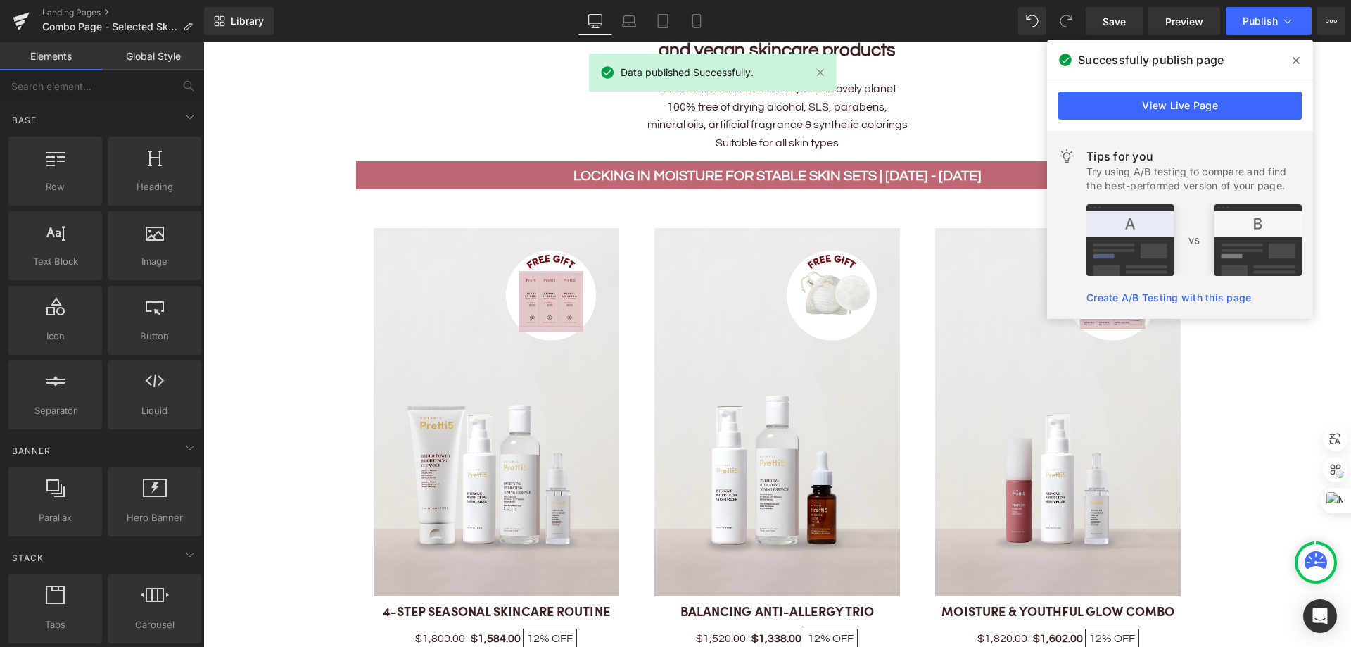
scroll to position [600, 0]
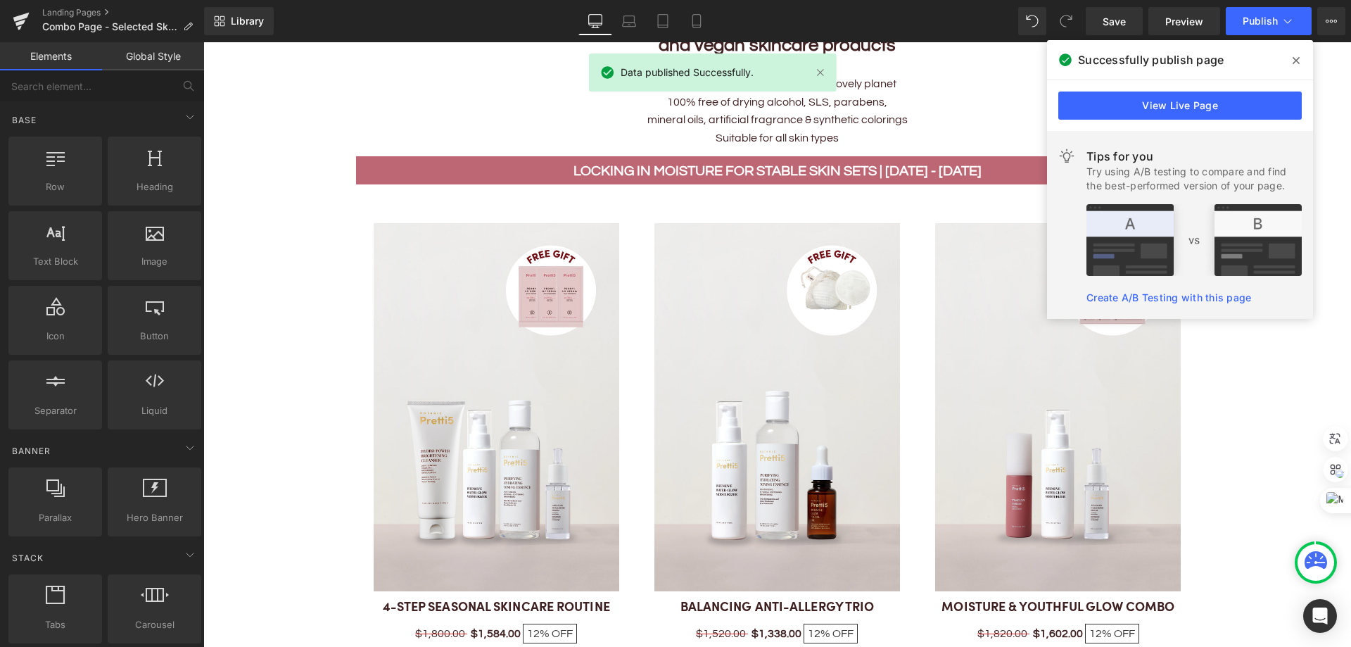
click at [754, 253] on img at bounding box center [778, 407] width 246 height 369
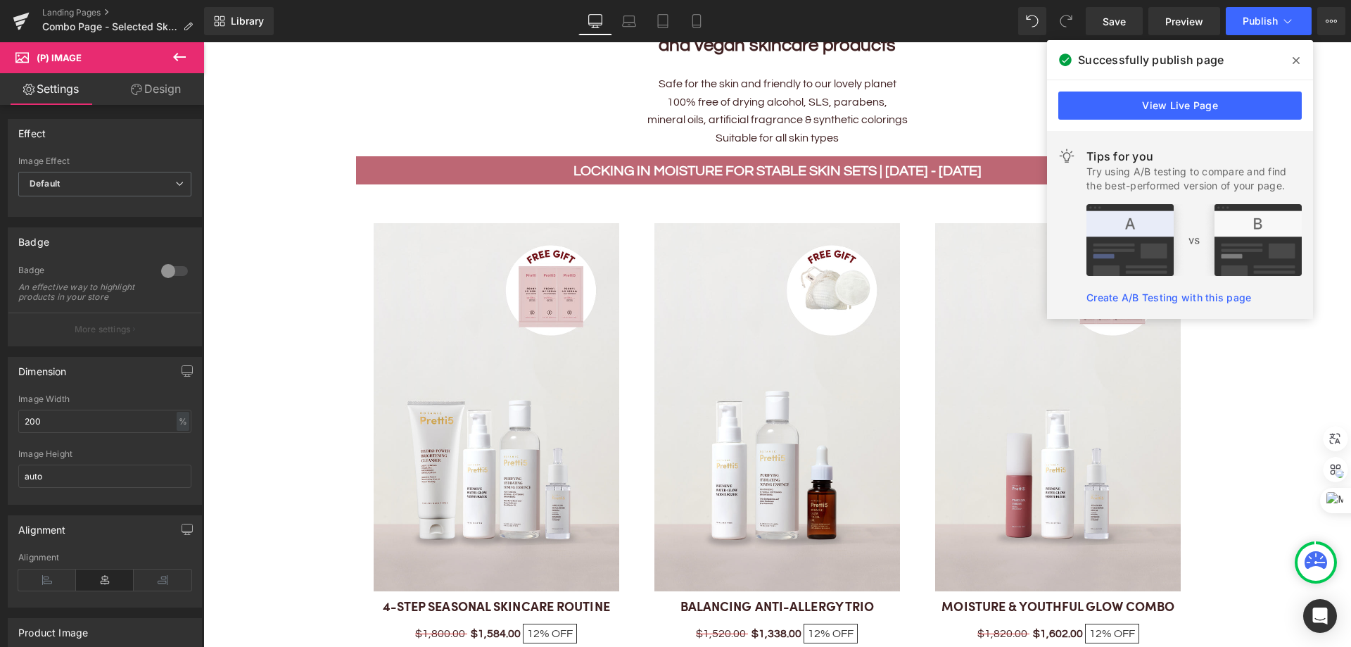
click at [193, 89] on link "Design" at bounding box center [156, 89] width 102 height 32
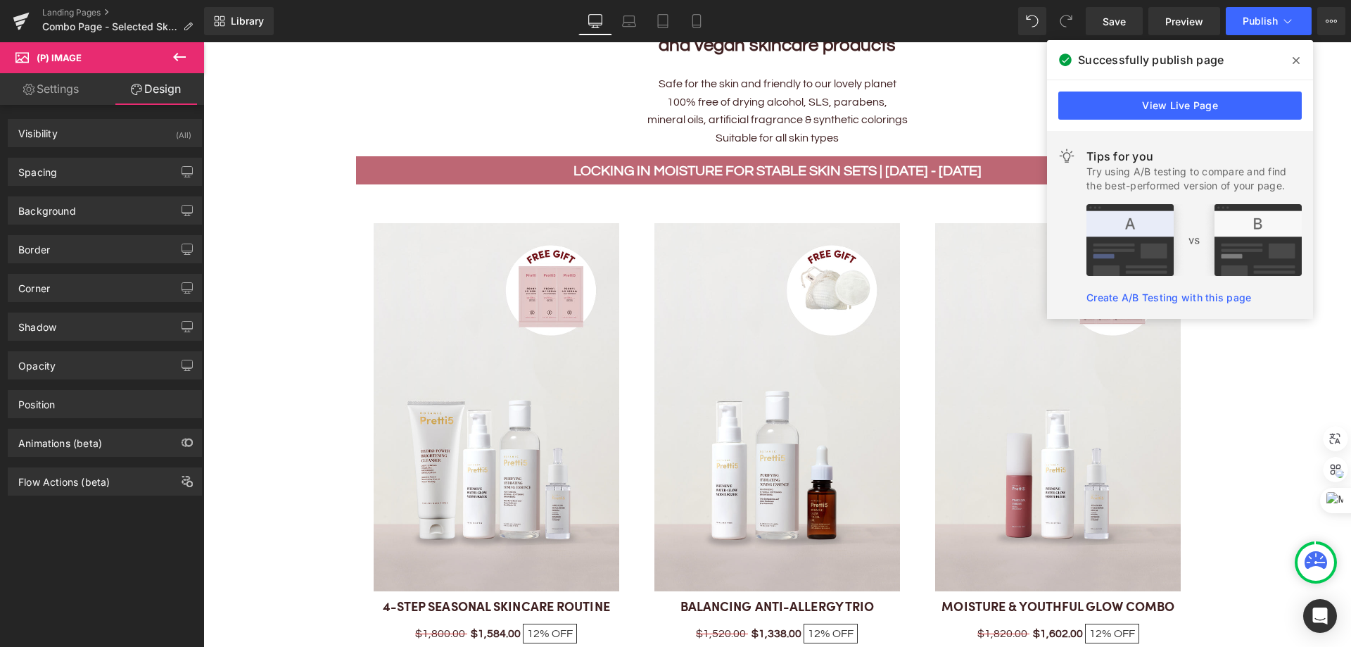
click at [49, 84] on link "Settings" at bounding box center [51, 89] width 102 height 32
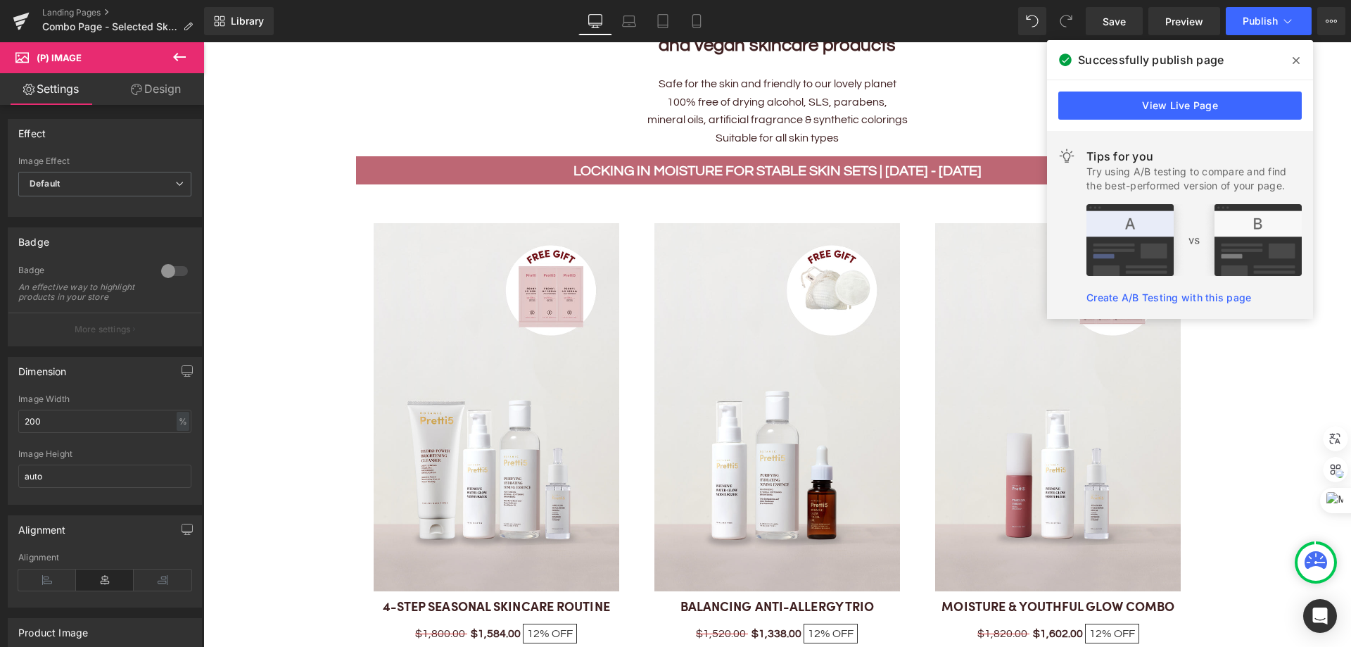
click at [1289, 59] on span at bounding box center [1296, 60] width 23 height 23
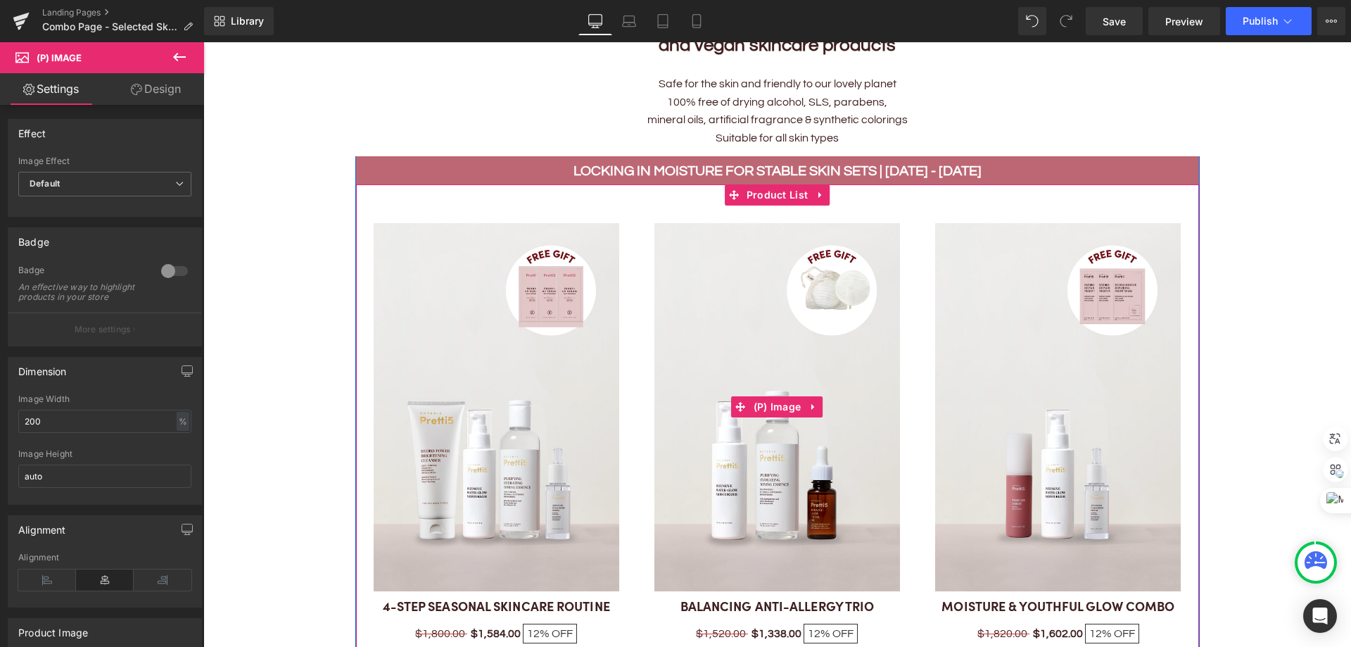
click at [863, 254] on img at bounding box center [778, 407] width 246 height 369
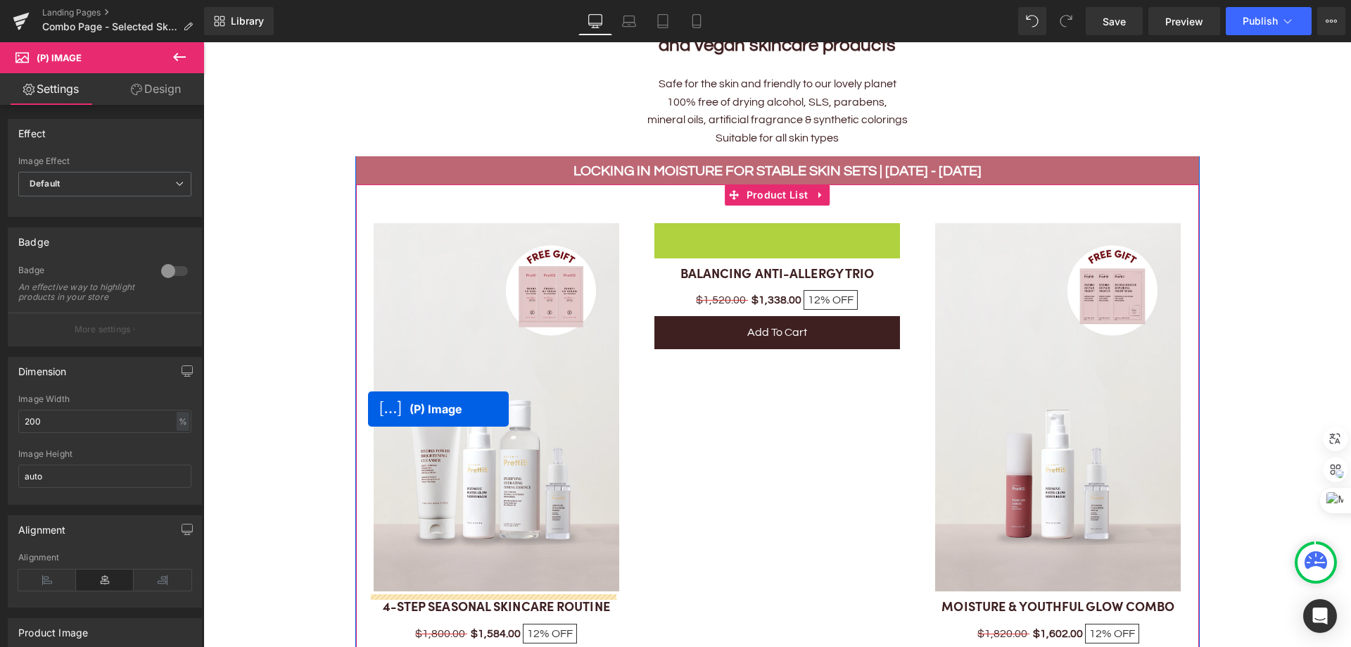
drag, startPoint x: 732, startPoint y: 405, endPoint x: 368, endPoint y: 409, distance: 363.9
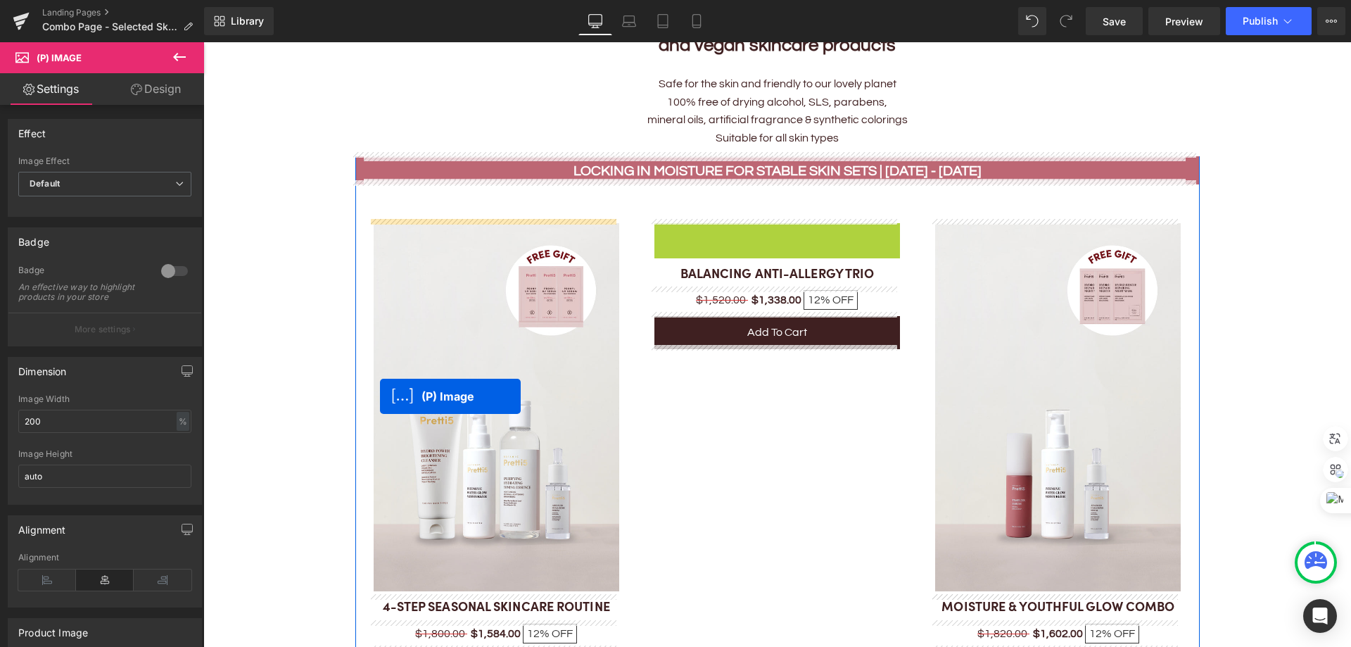
drag, startPoint x: 742, startPoint y: 404, endPoint x: 380, endPoint y: 396, distance: 361.8
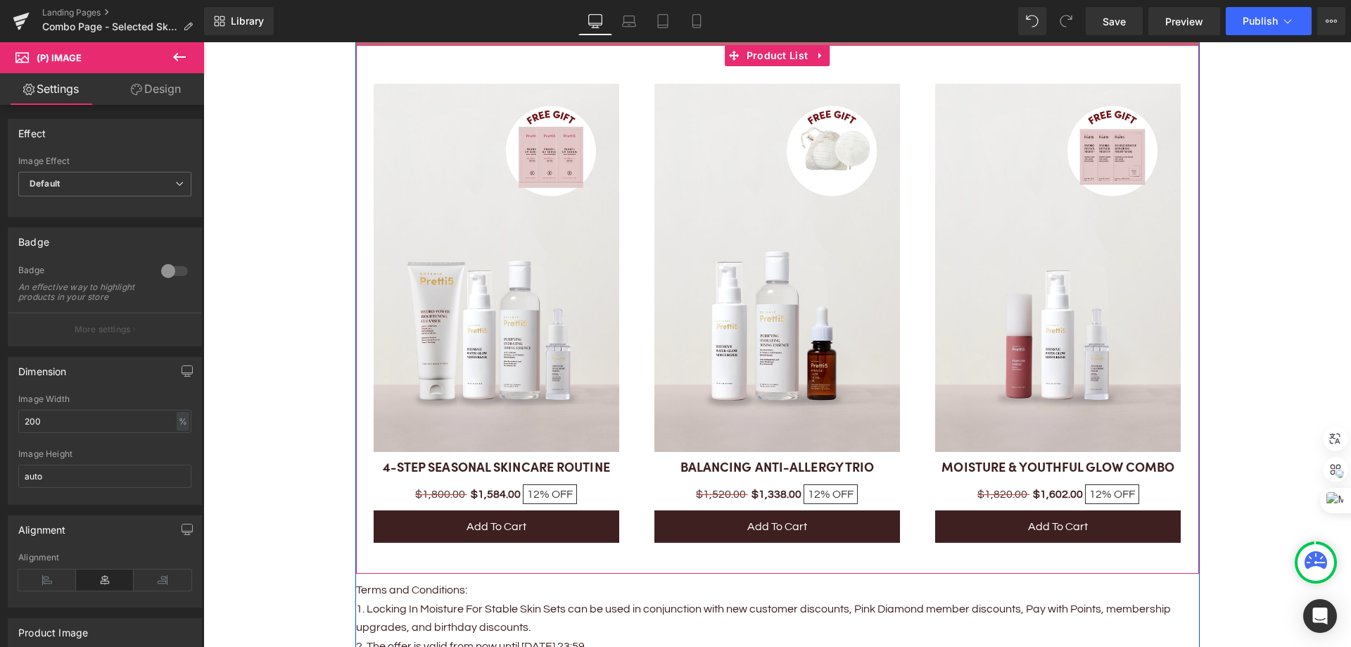
scroll to position [740, 0]
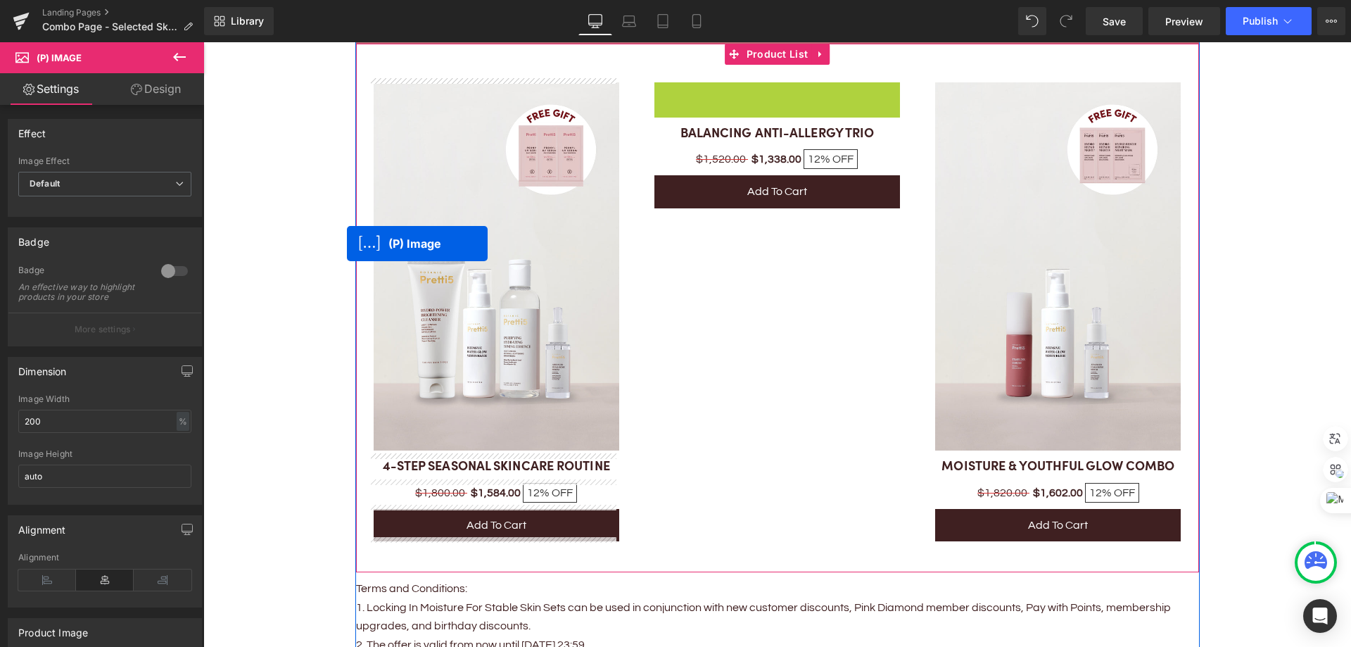
drag, startPoint x: 733, startPoint y: 263, endPoint x: 347, endPoint y: 244, distance: 386.9
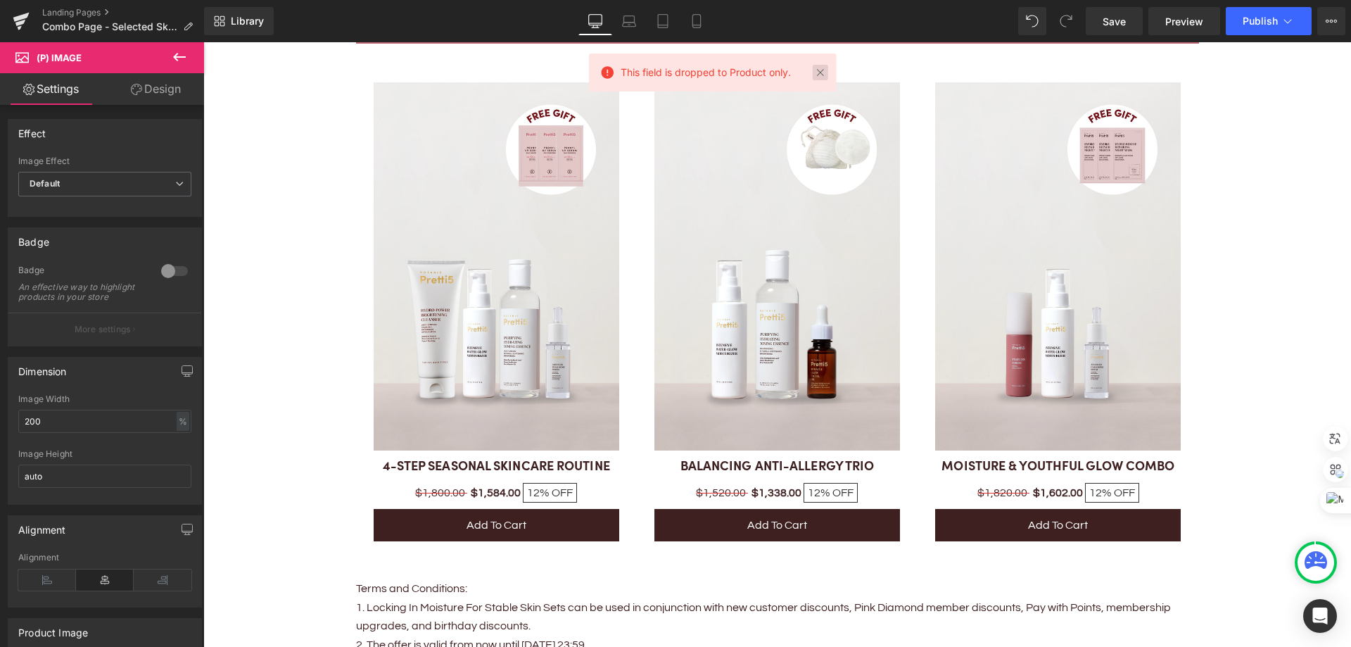
click at [823, 79] on link at bounding box center [820, 72] width 15 height 15
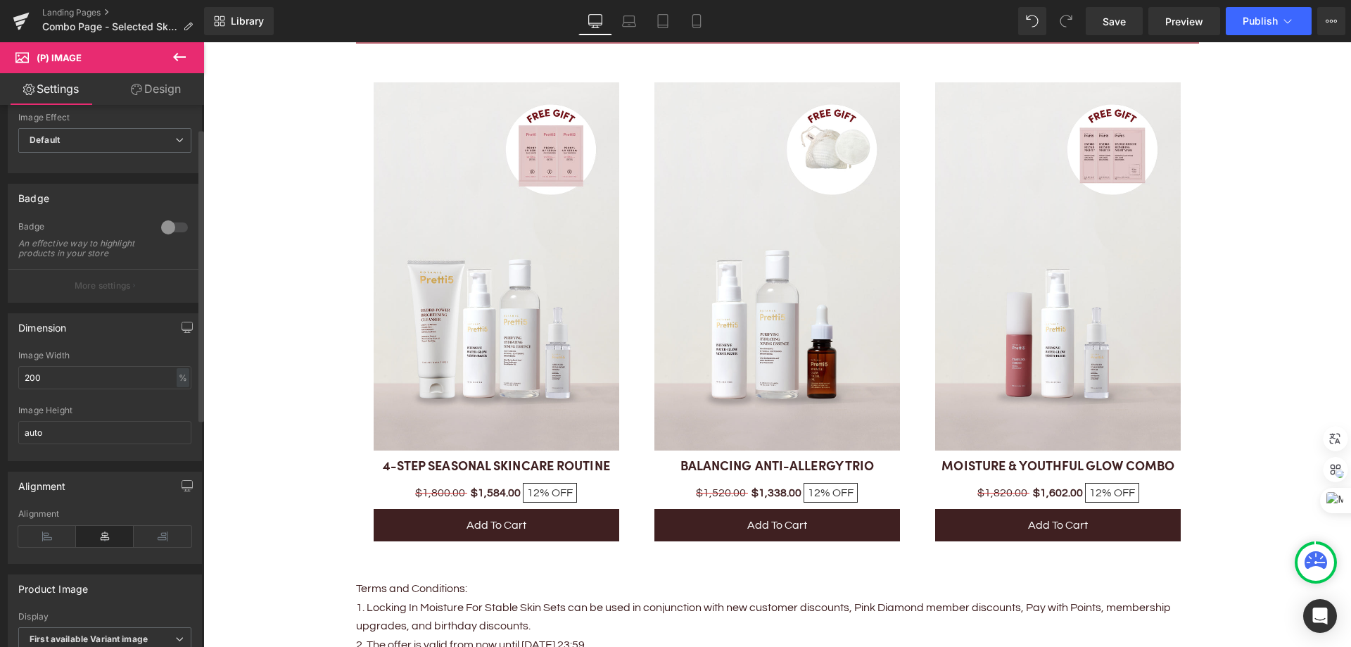
scroll to position [0, 0]
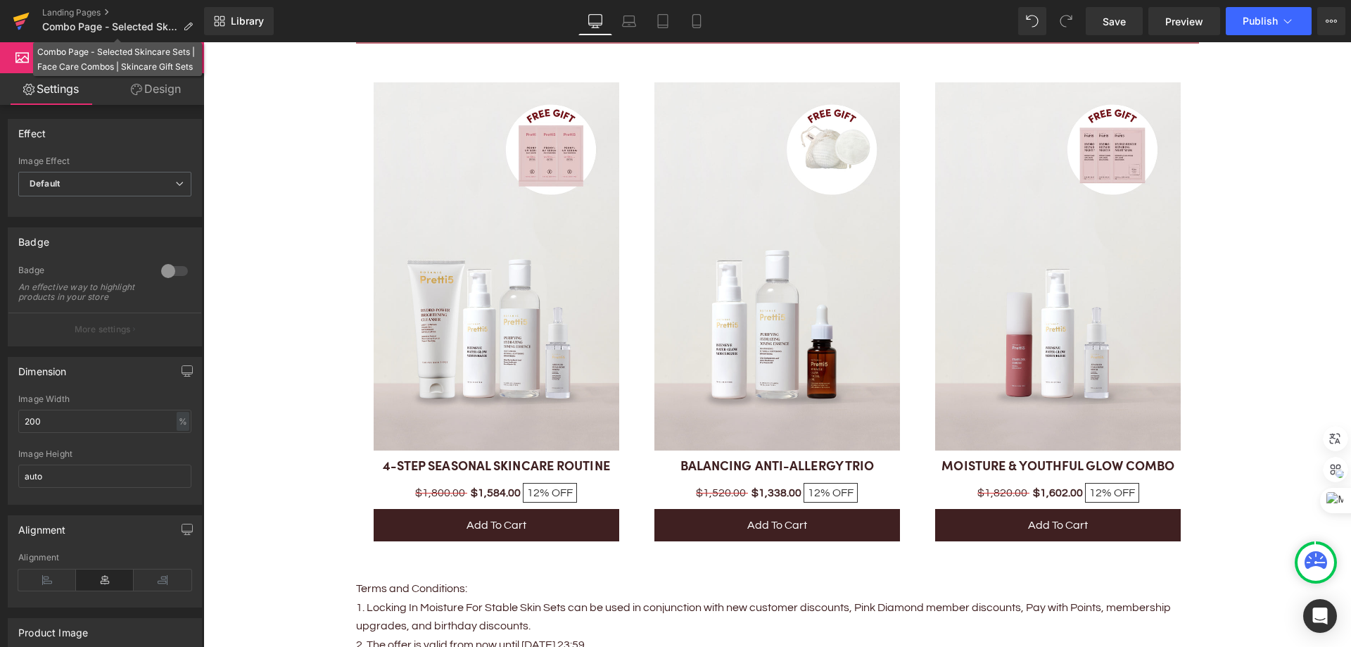
click at [30, 20] on link at bounding box center [21, 21] width 42 height 42
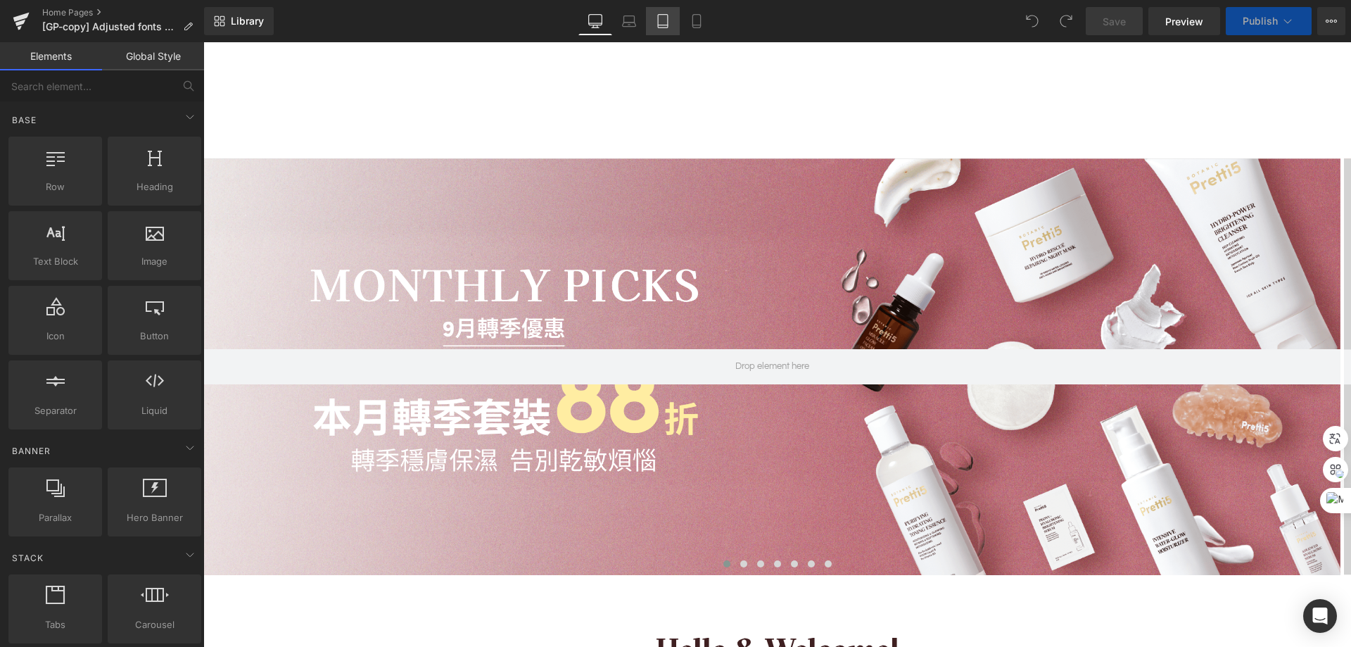
click at [665, 14] on icon at bounding box center [663, 21] width 14 height 14
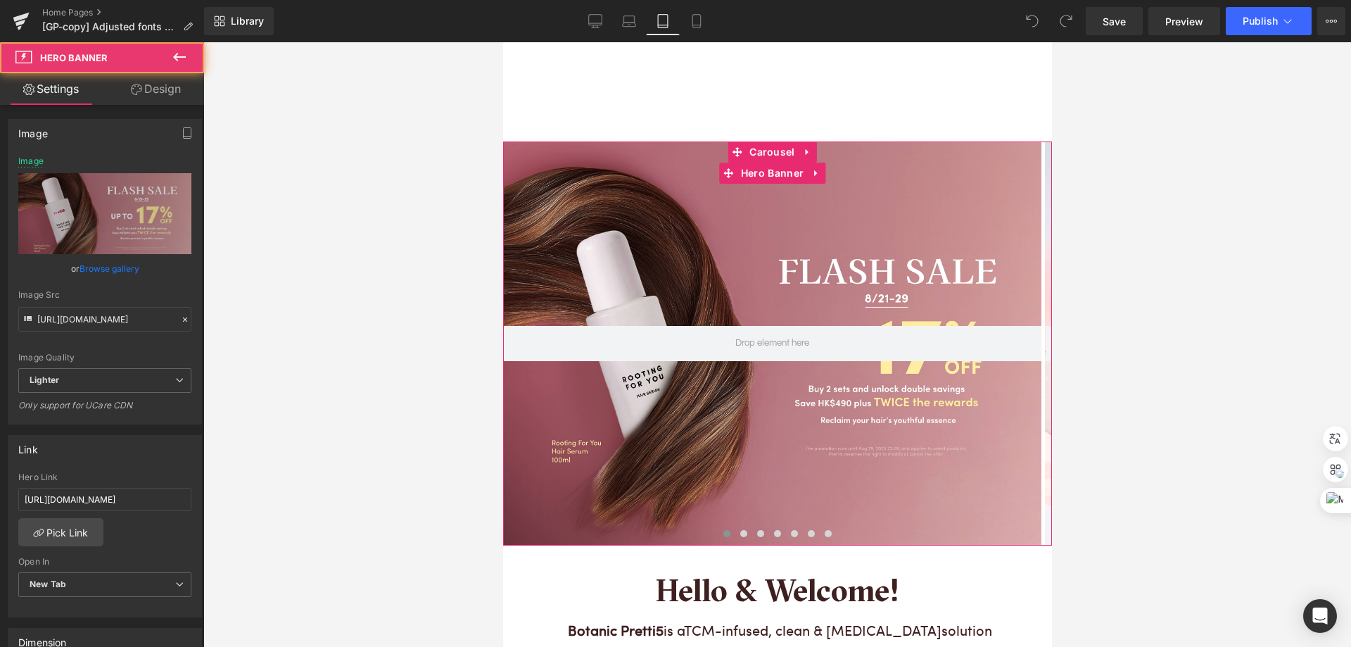
click at [788, 236] on div at bounding box center [772, 343] width 538 height 404
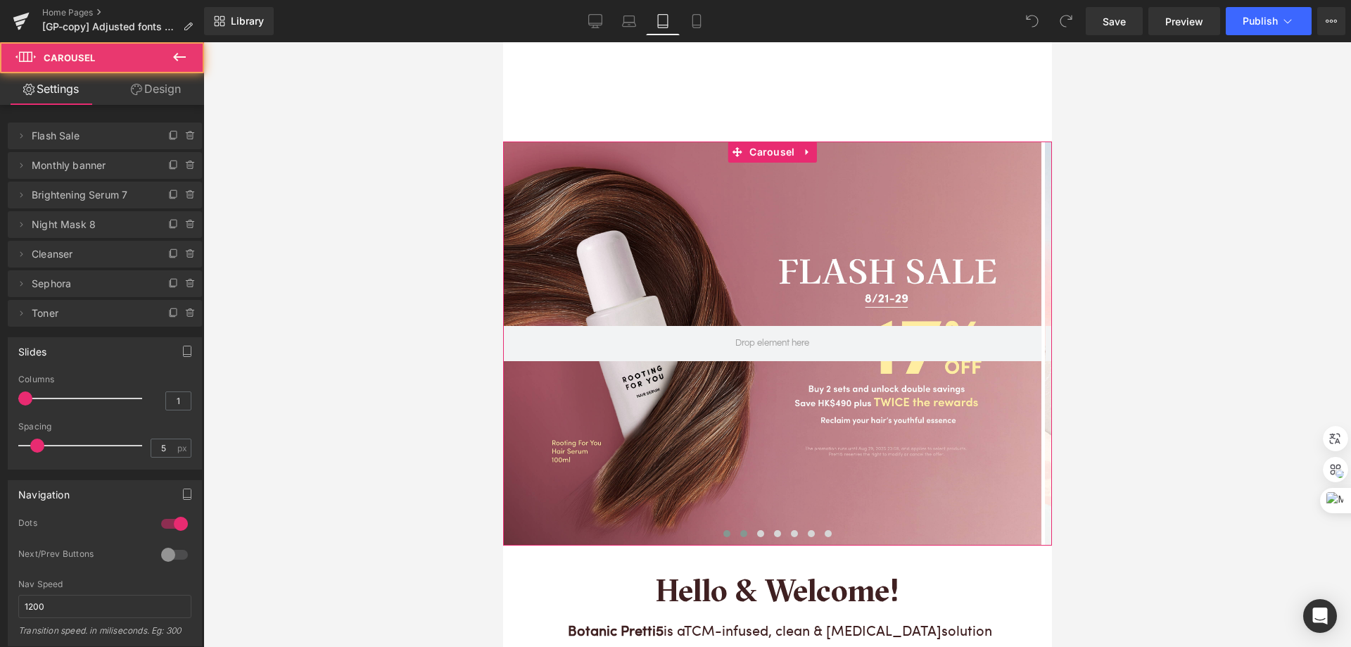
click at [740, 530] on span at bounding box center [743, 533] width 7 height 7
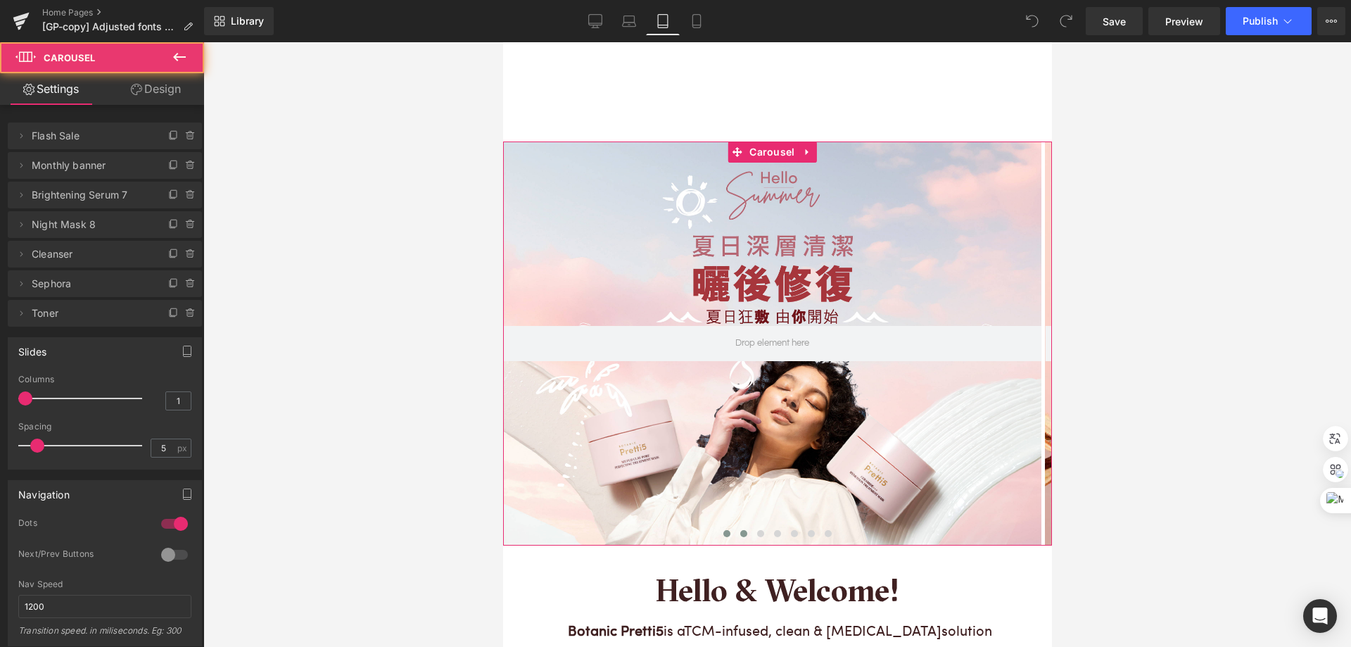
click at [723, 530] on span at bounding box center [726, 533] width 7 height 7
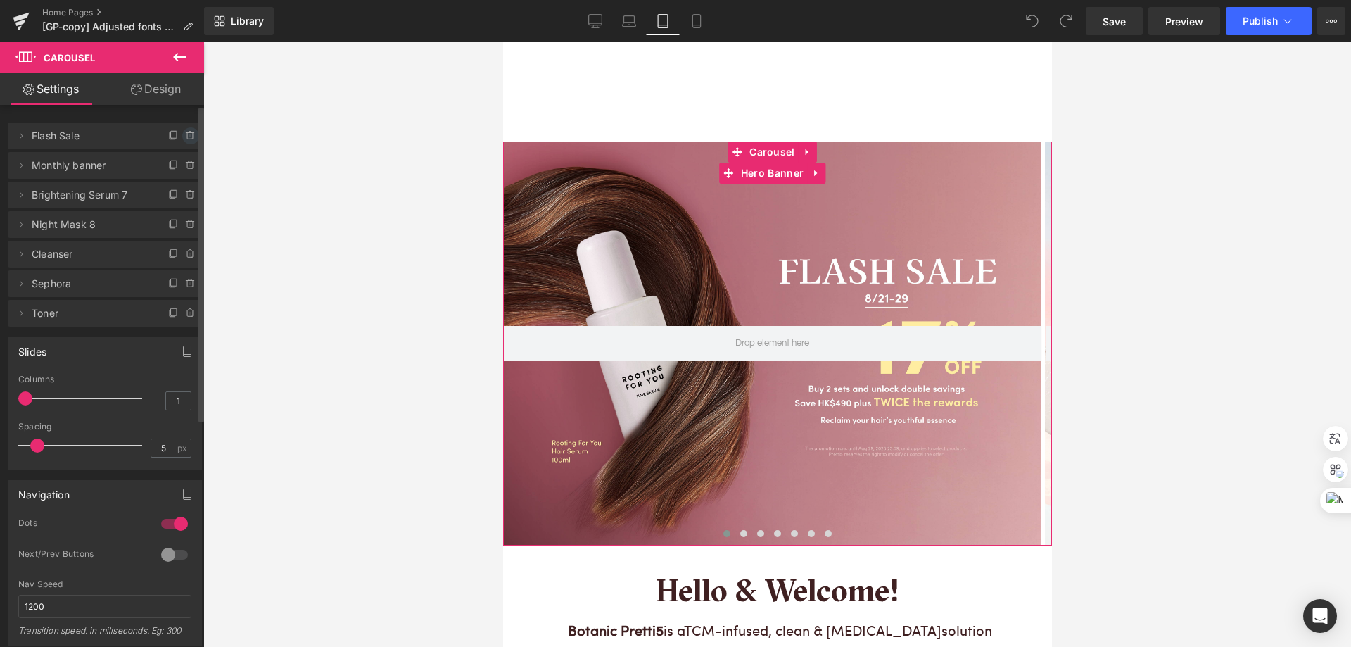
click at [189, 134] on icon at bounding box center [190, 135] width 11 height 11
click at [179, 134] on button "Delete" at bounding box center [175, 136] width 44 height 18
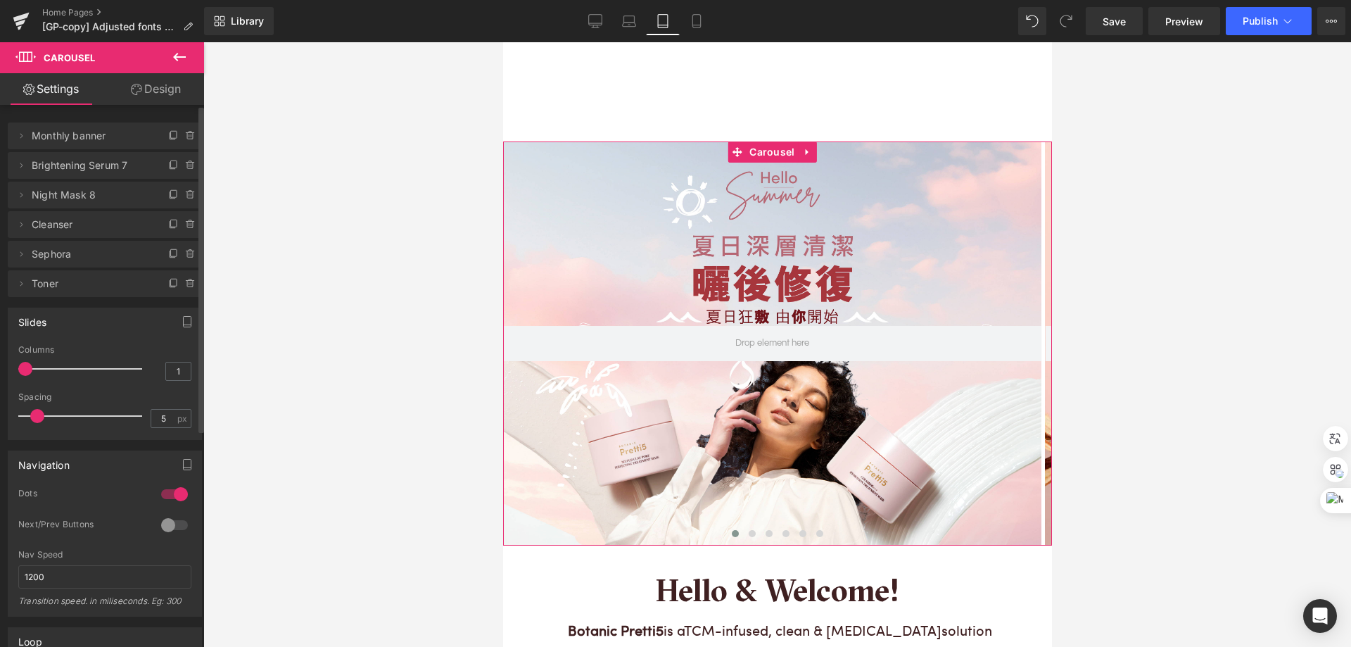
click at [104, 141] on span "Monthly banner" at bounding box center [91, 135] width 118 height 27
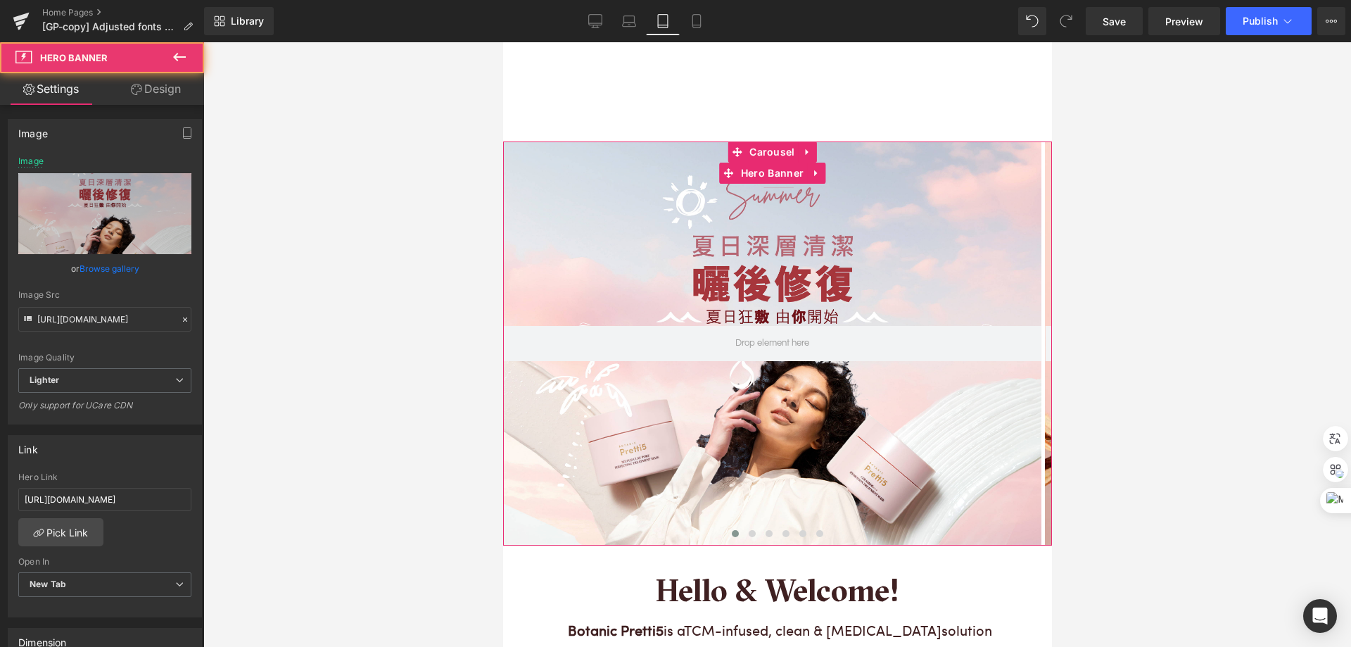
click at [617, 278] on div at bounding box center [772, 343] width 538 height 404
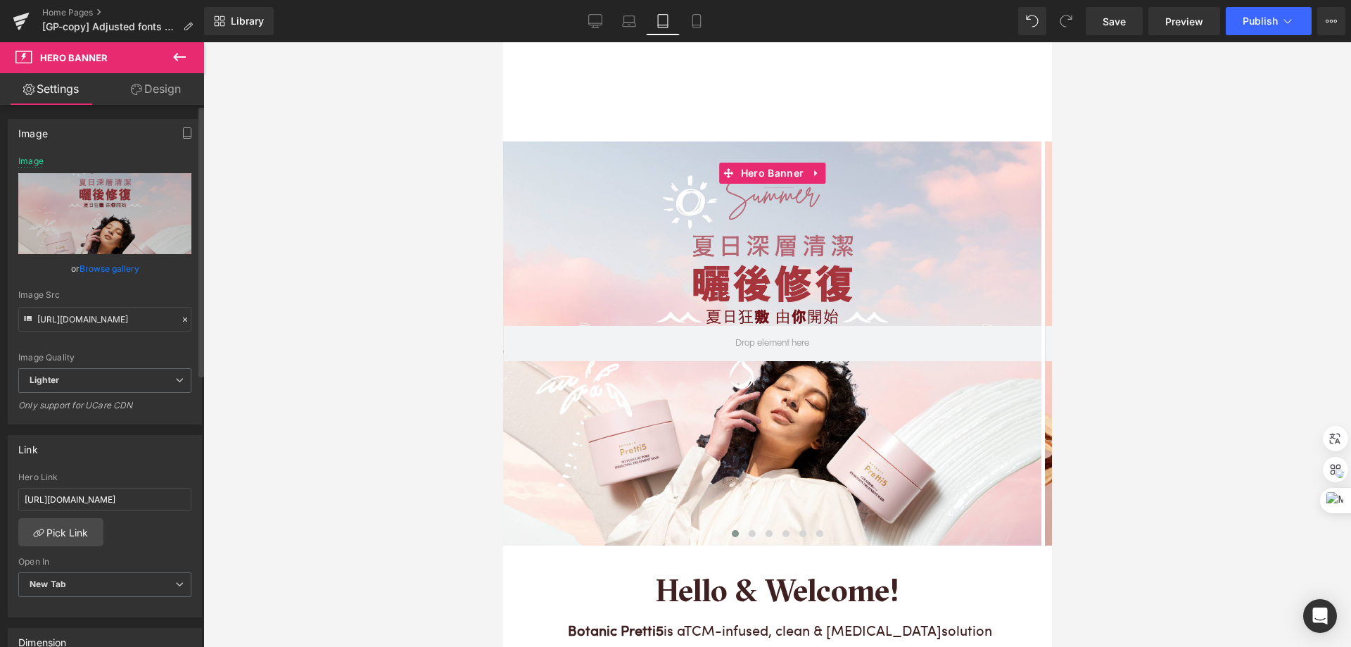
click at [123, 261] on link "Browse gallery" at bounding box center [110, 268] width 60 height 25
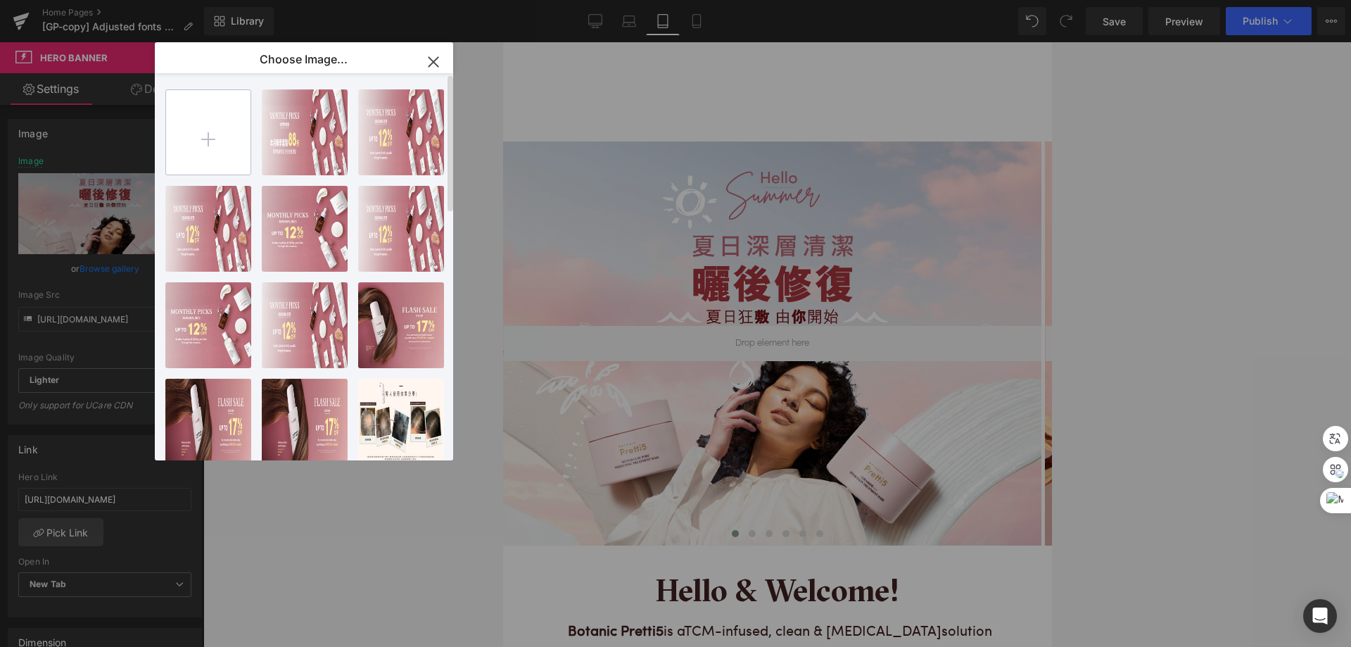
click at [220, 150] on input "file" at bounding box center [208, 132] width 84 height 84
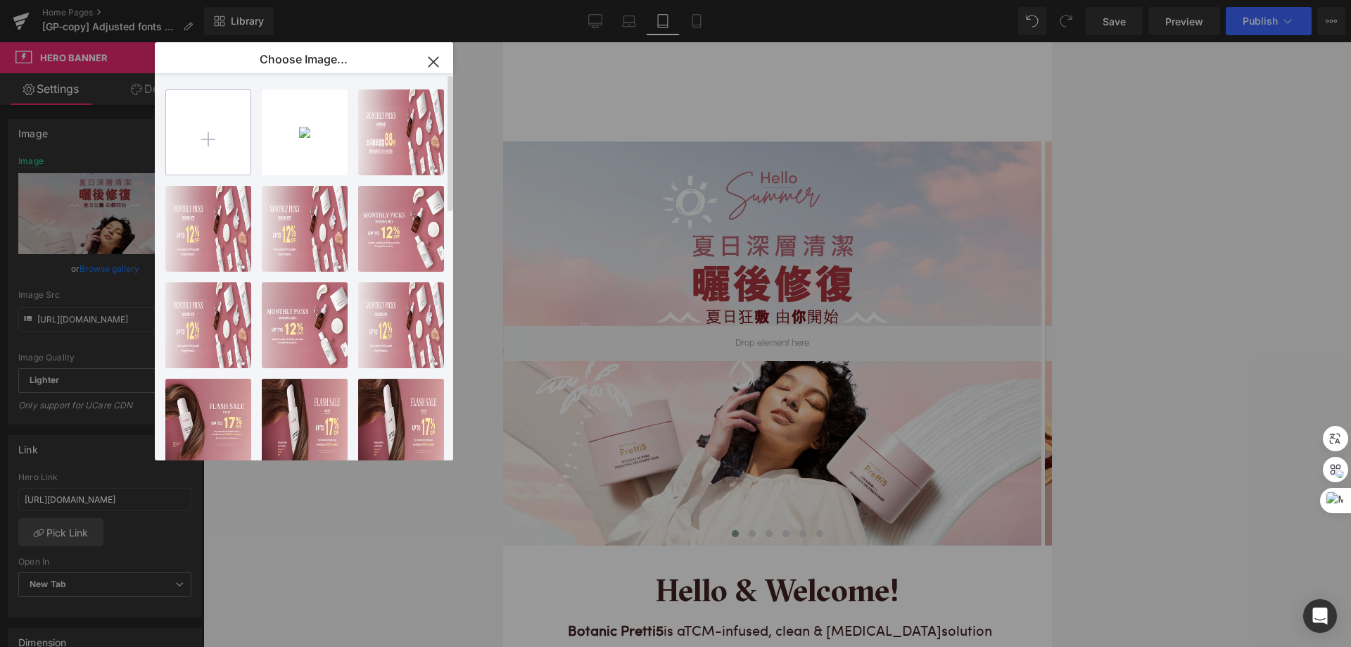
click at [214, 120] on input "file" at bounding box center [208, 132] width 84 height 84
type input "C:\fakepath\202509_Monthly-Set-Mobile_EN.png"
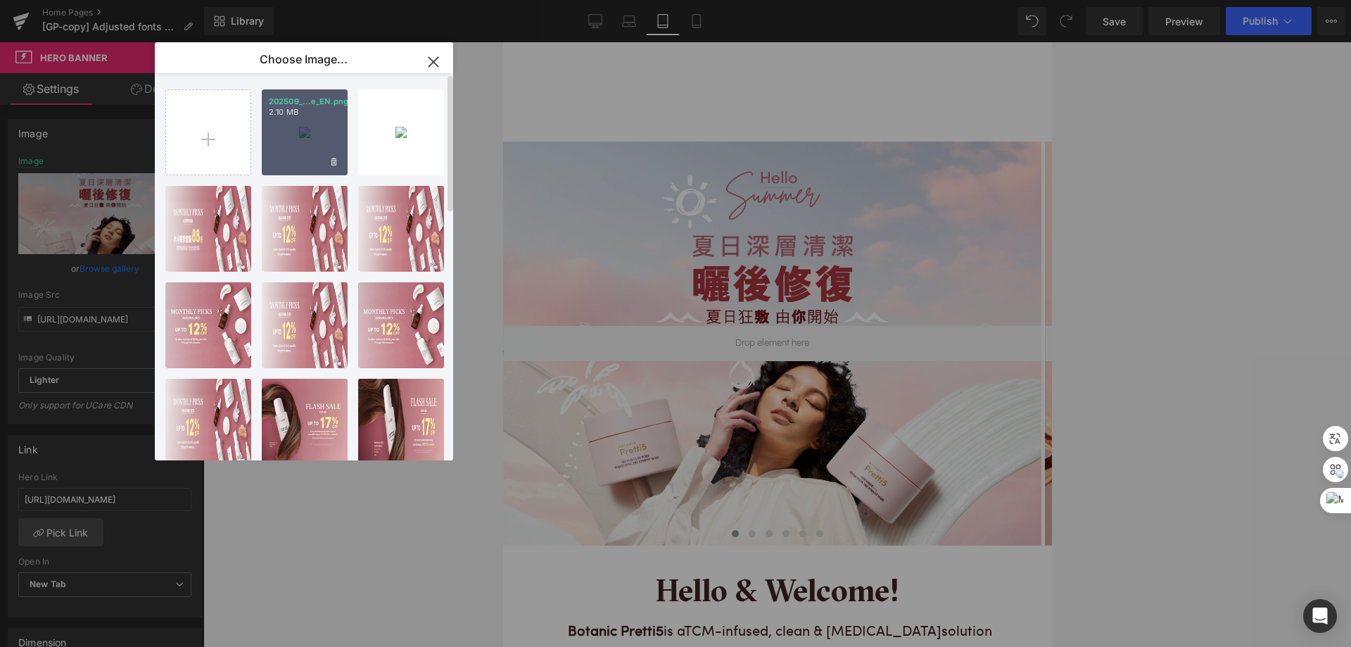
click at [307, 158] on div "202509_...e_EN.png 2.10 MB" at bounding box center [305, 132] width 86 height 86
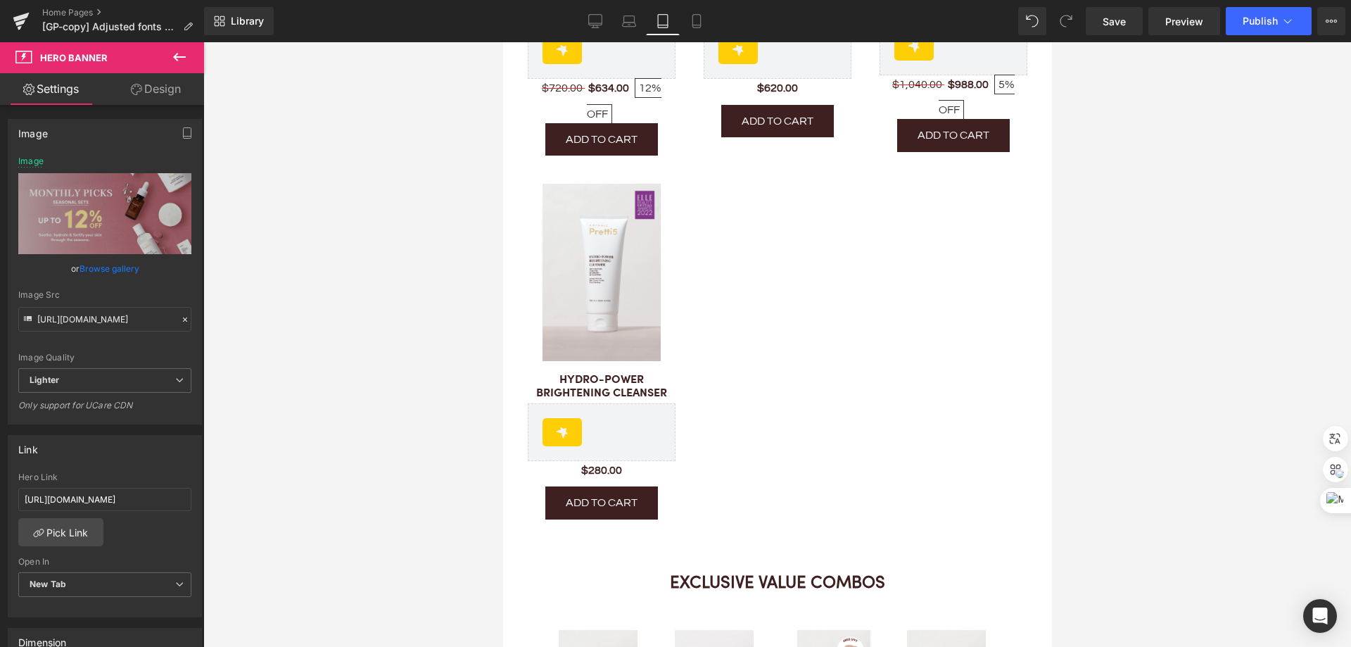
scroll to position [845, 0]
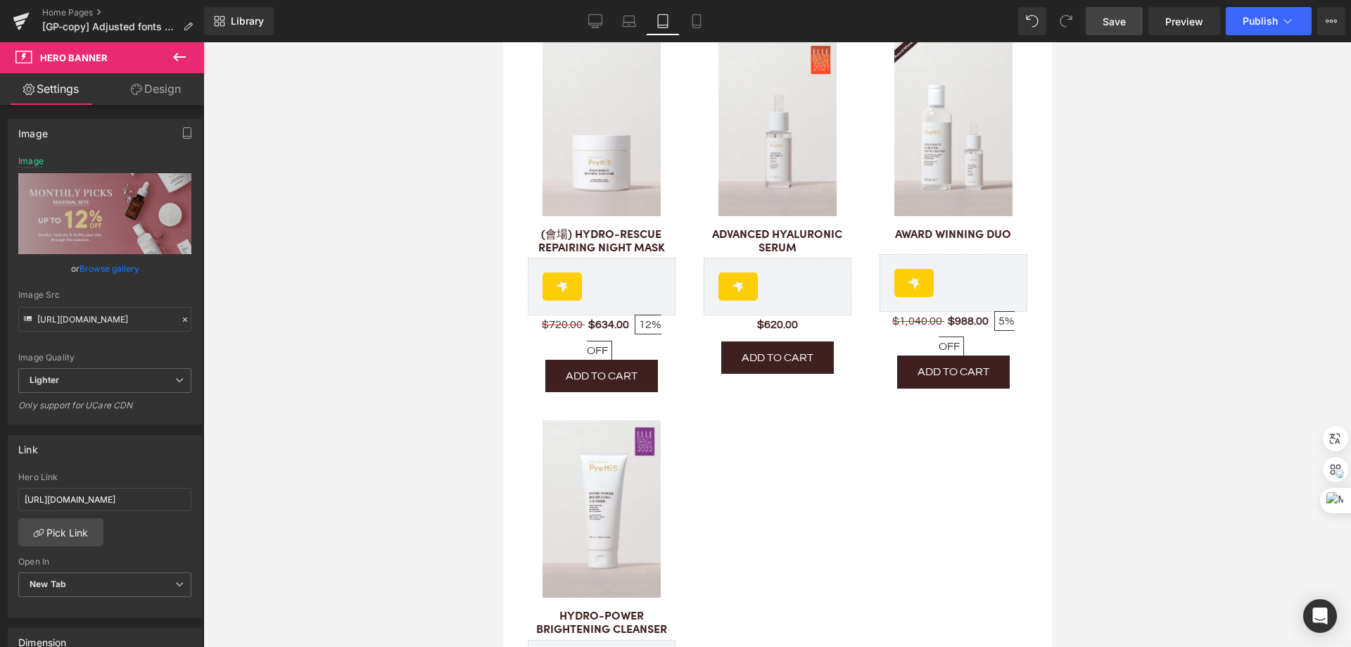
click at [1142, 23] on link "Save" at bounding box center [1114, 21] width 57 height 28
click at [680, 18] on icon at bounding box center [681, 21] width 14 height 14
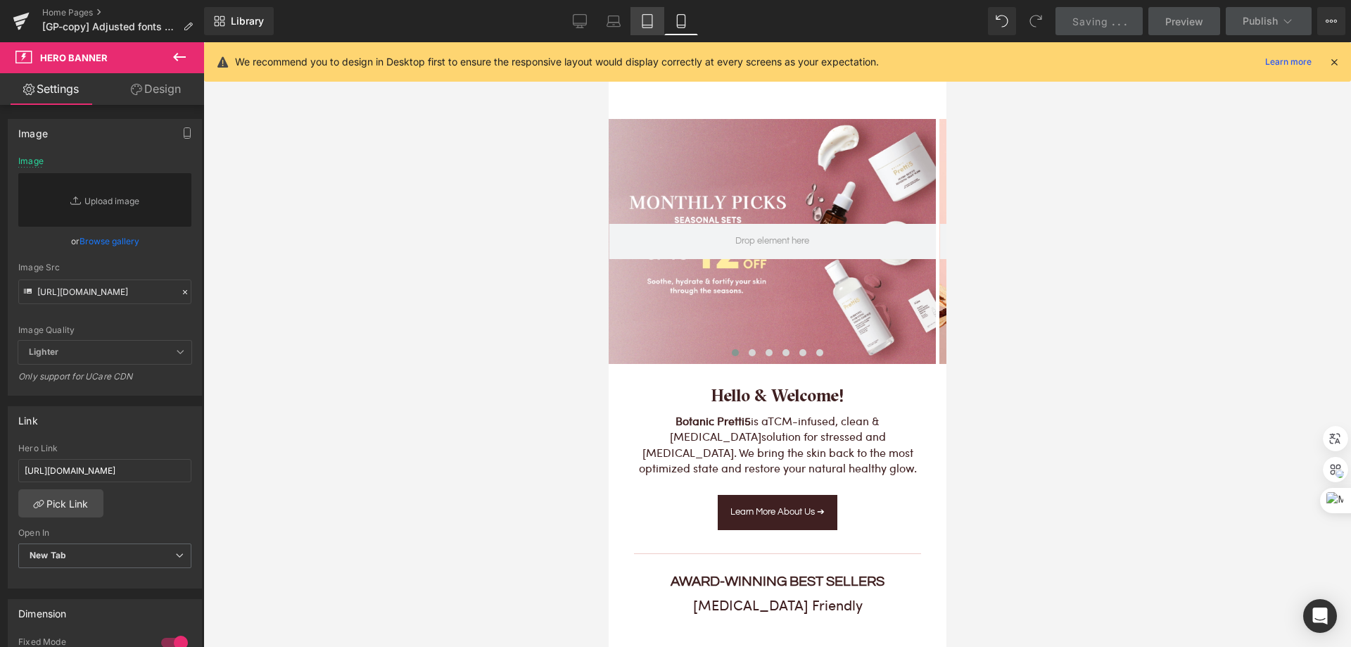
scroll to position [0, 0]
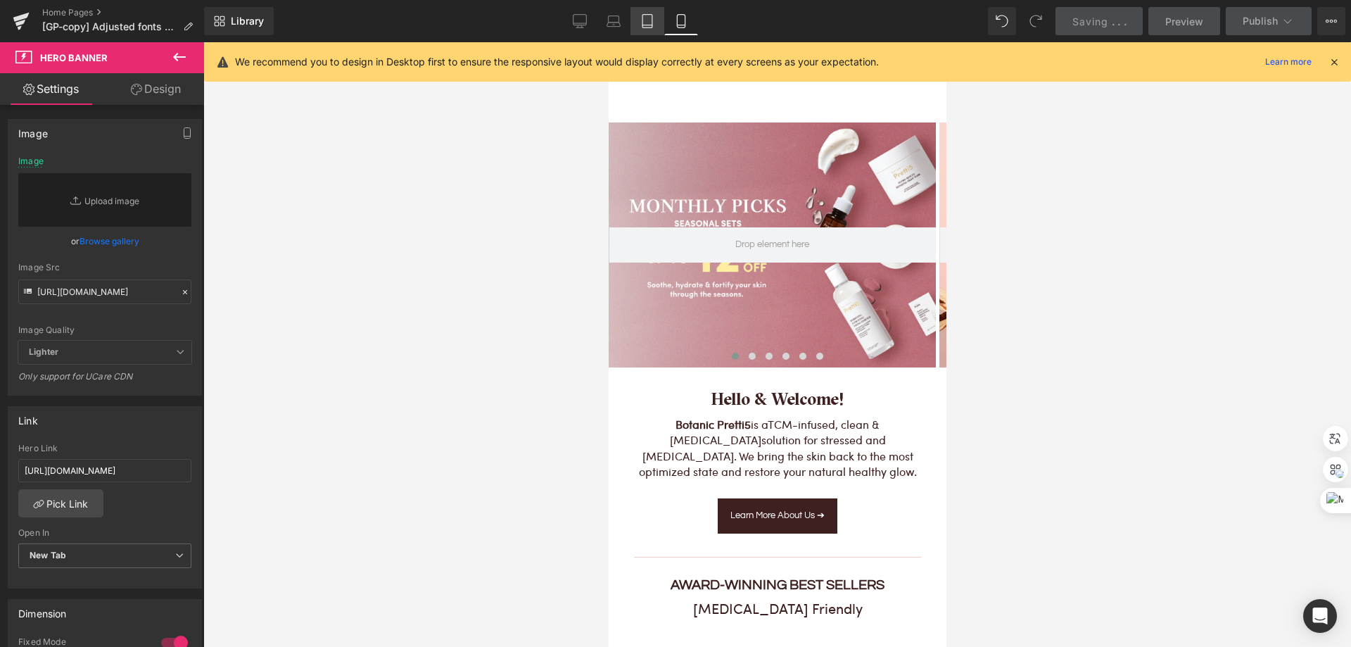
click at [651, 13] on link "Tablet" at bounding box center [648, 21] width 34 height 28
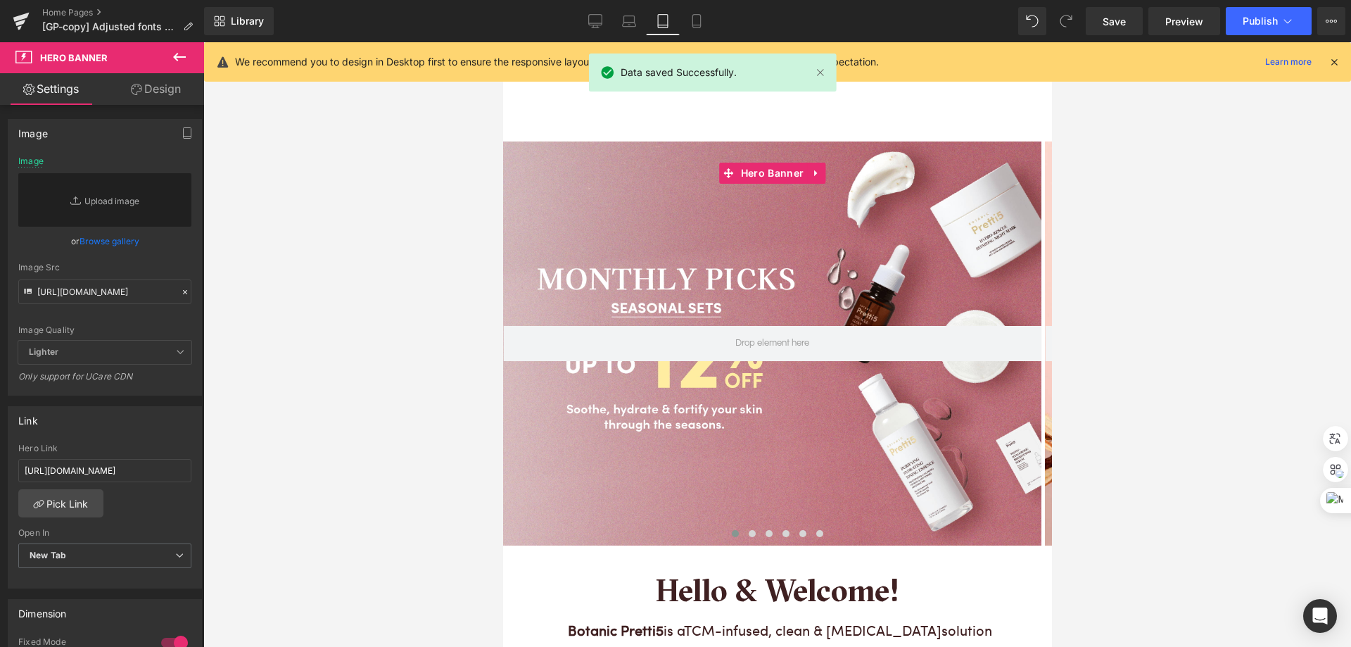
click at [171, 91] on link "Design" at bounding box center [156, 89] width 102 height 32
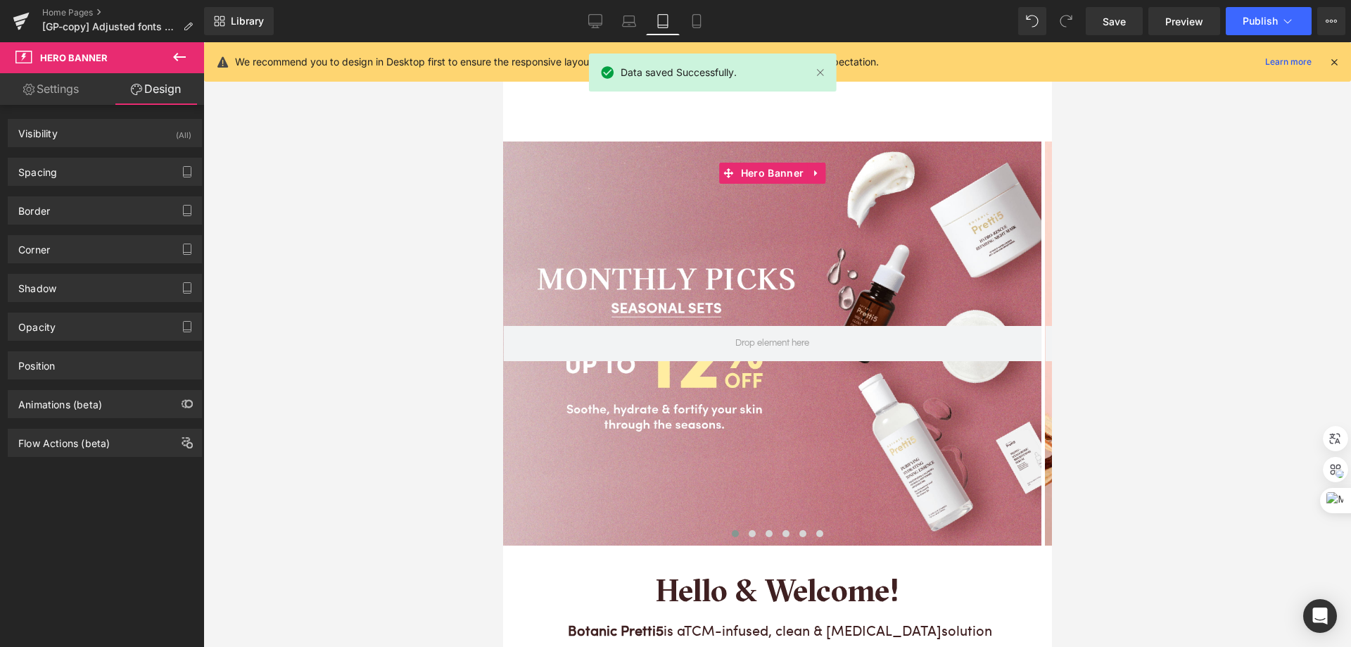
click at [51, 89] on link "Settings" at bounding box center [51, 89] width 102 height 32
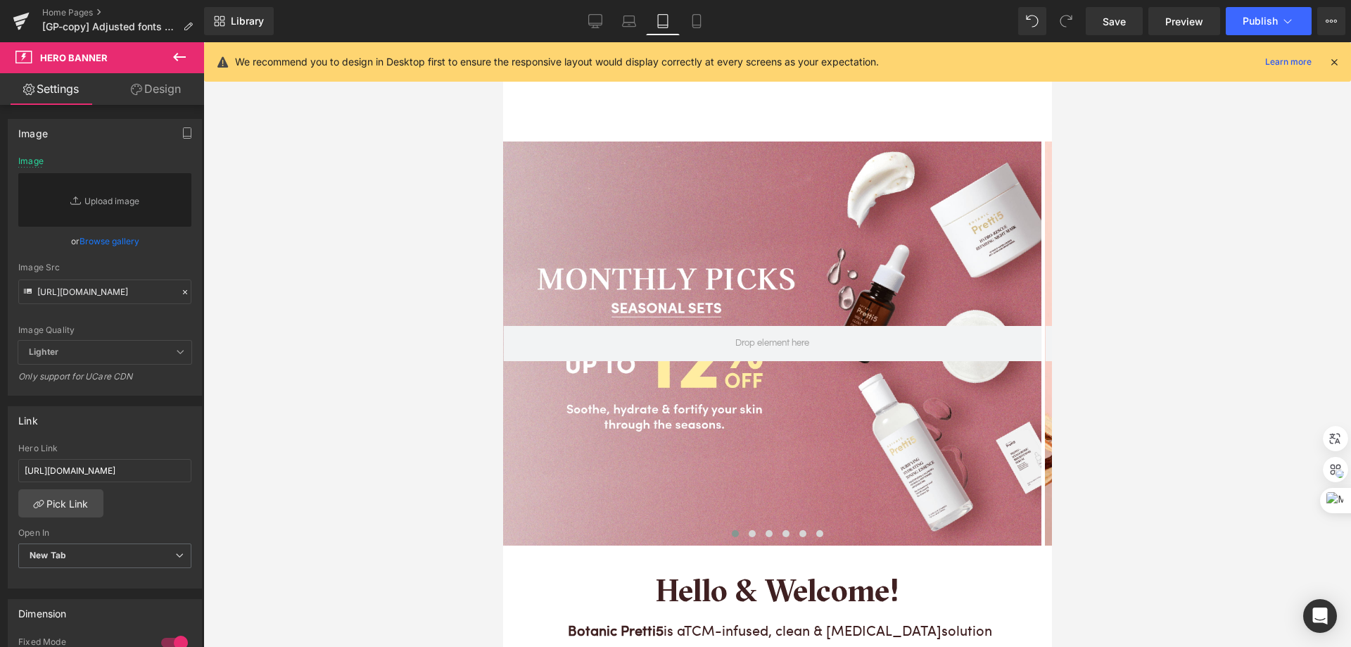
drag, startPoint x: 453, startPoint y: 303, endPoint x: 431, endPoint y: 302, distance: 21.9
click at [450, 305] on div at bounding box center [777, 344] width 1148 height 605
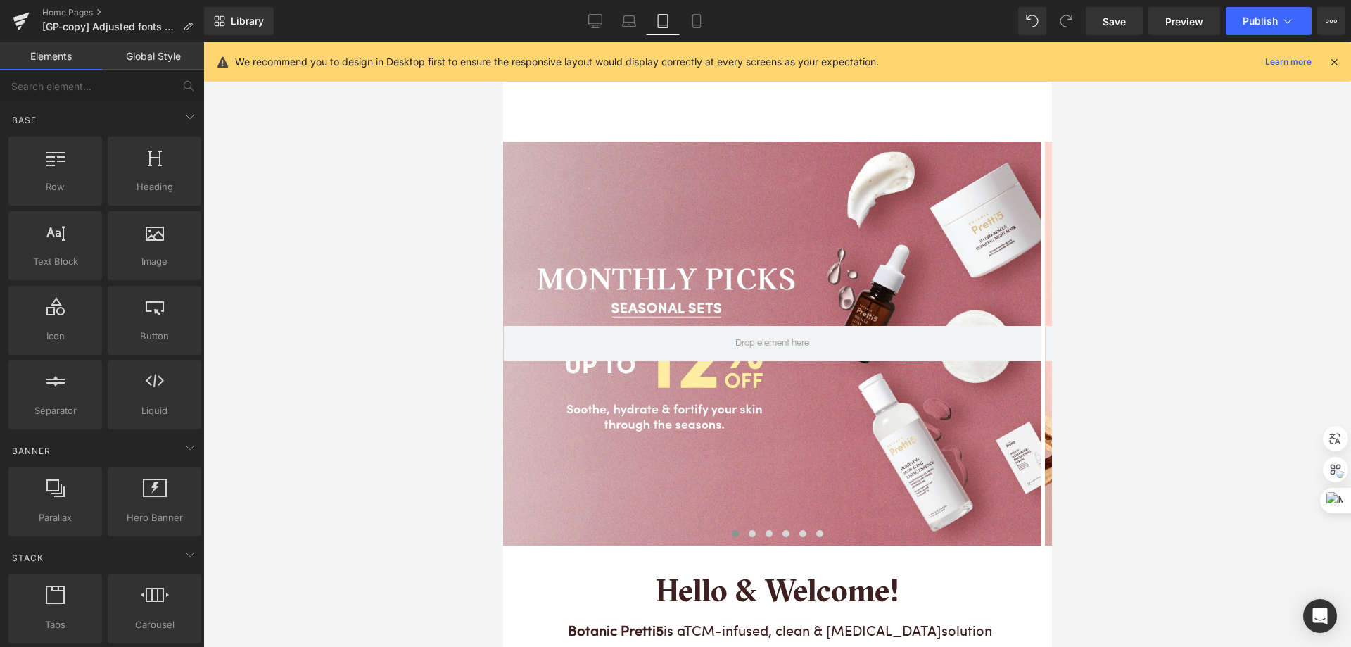
click at [271, 225] on div at bounding box center [777, 344] width 1148 height 605
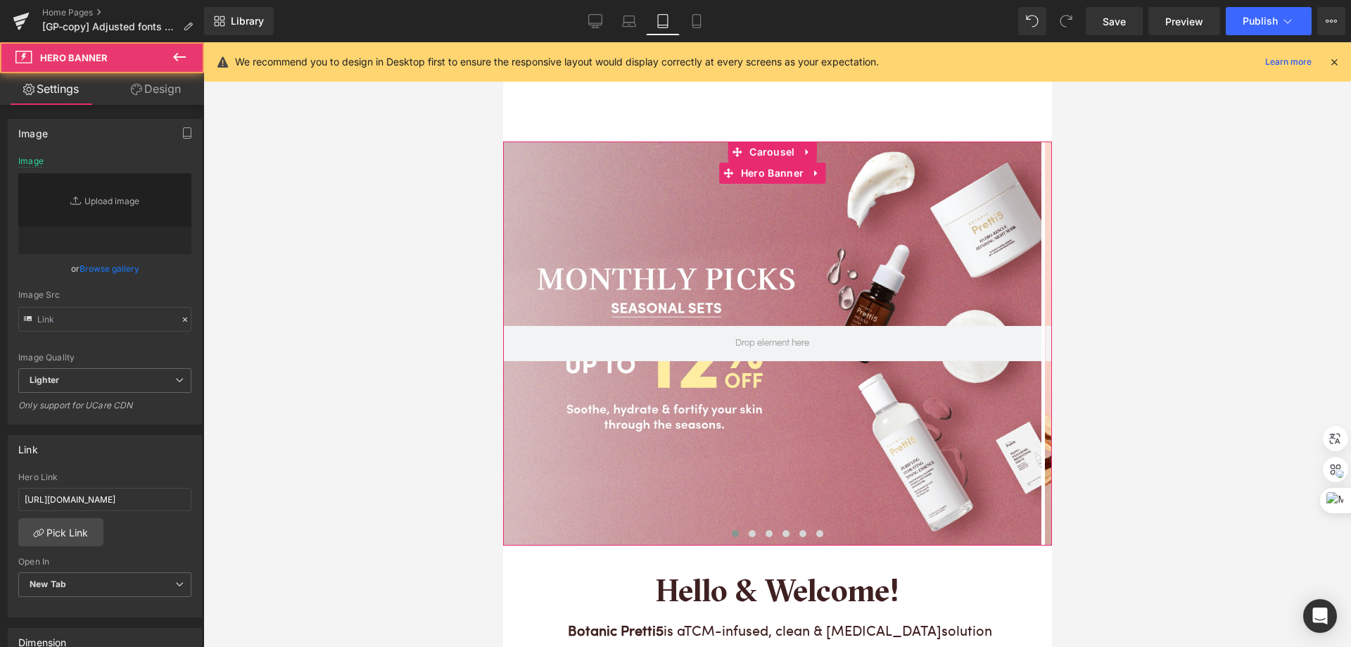
click at [640, 263] on div at bounding box center [772, 343] width 538 height 404
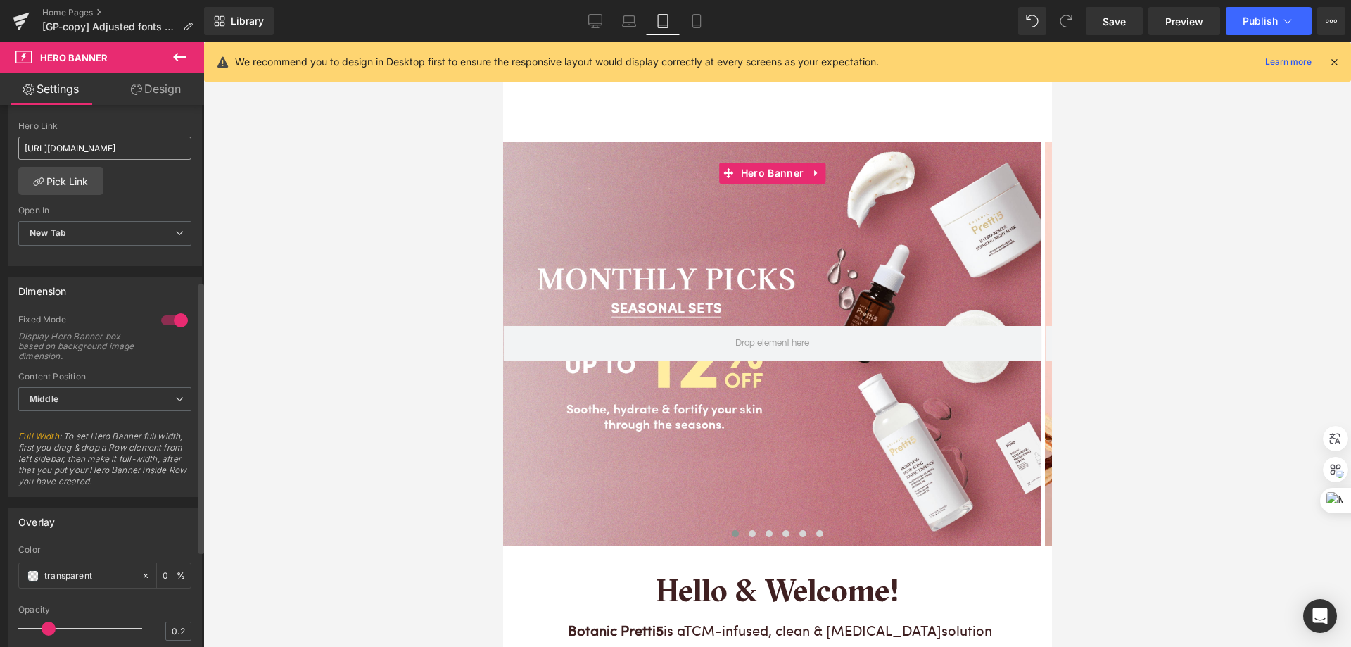
scroll to position [352, 0]
click at [89, 242] on span "New Tab" at bounding box center [104, 232] width 173 height 25
drag, startPoint x: 298, startPoint y: 208, endPoint x: 235, endPoint y: 287, distance: 101.7
click at [298, 208] on div at bounding box center [777, 344] width 1148 height 605
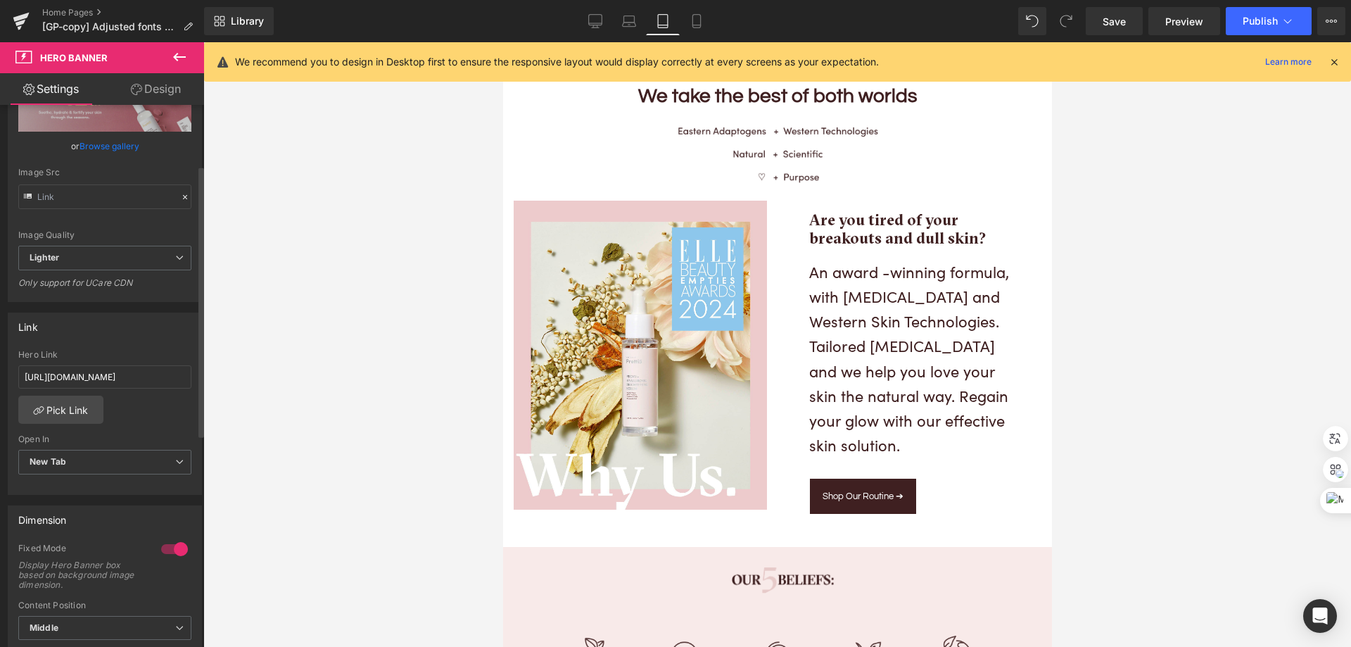
scroll to position [0, 0]
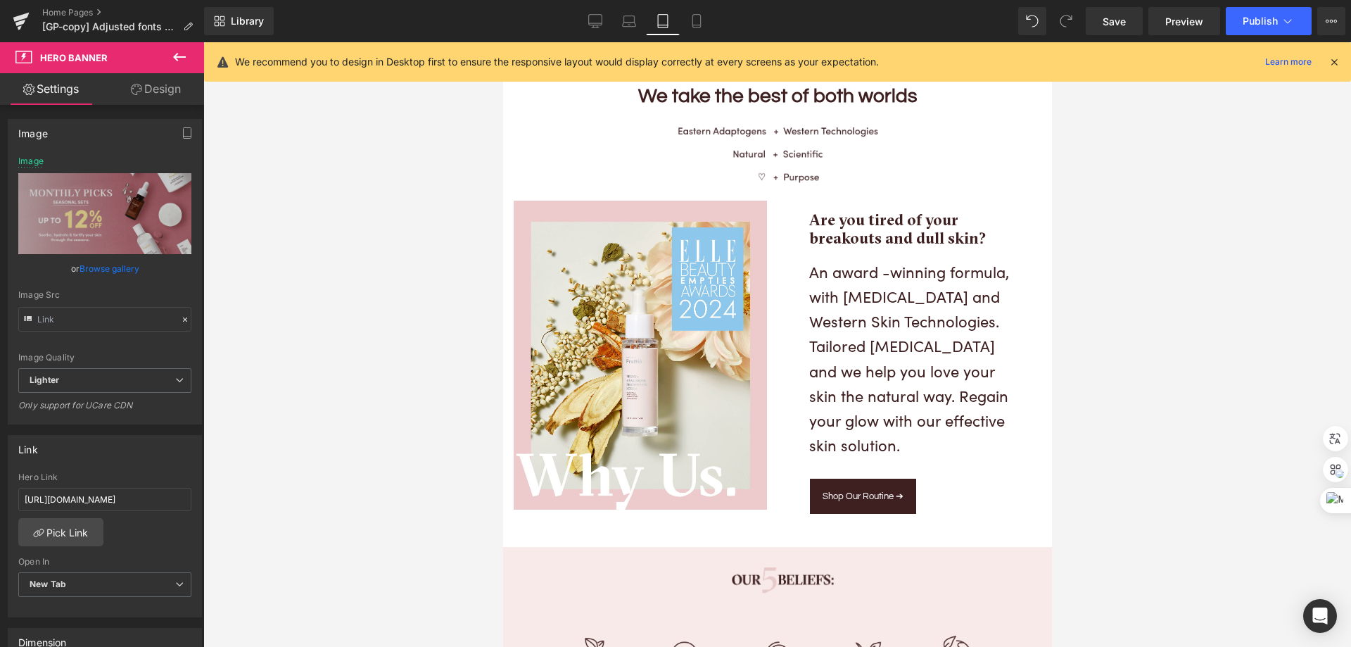
click at [172, 82] on link "Design" at bounding box center [156, 89] width 102 height 32
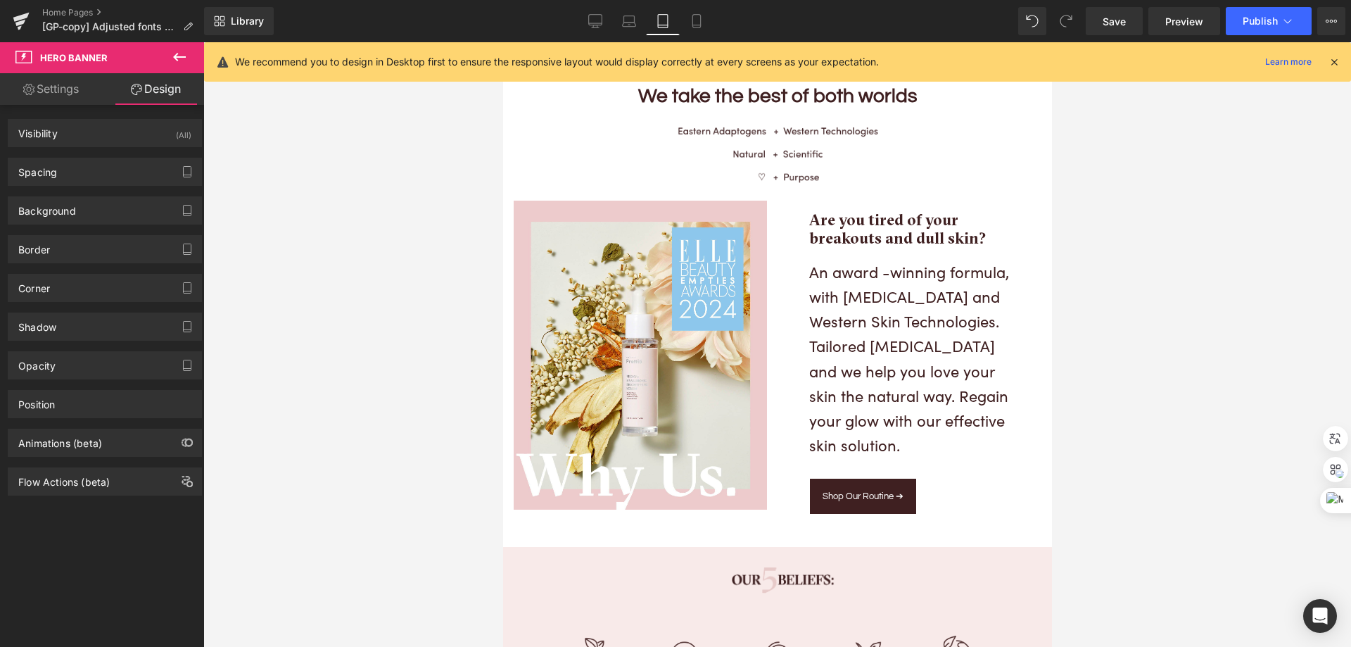
click at [60, 79] on link "Settings" at bounding box center [51, 89] width 102 height 32
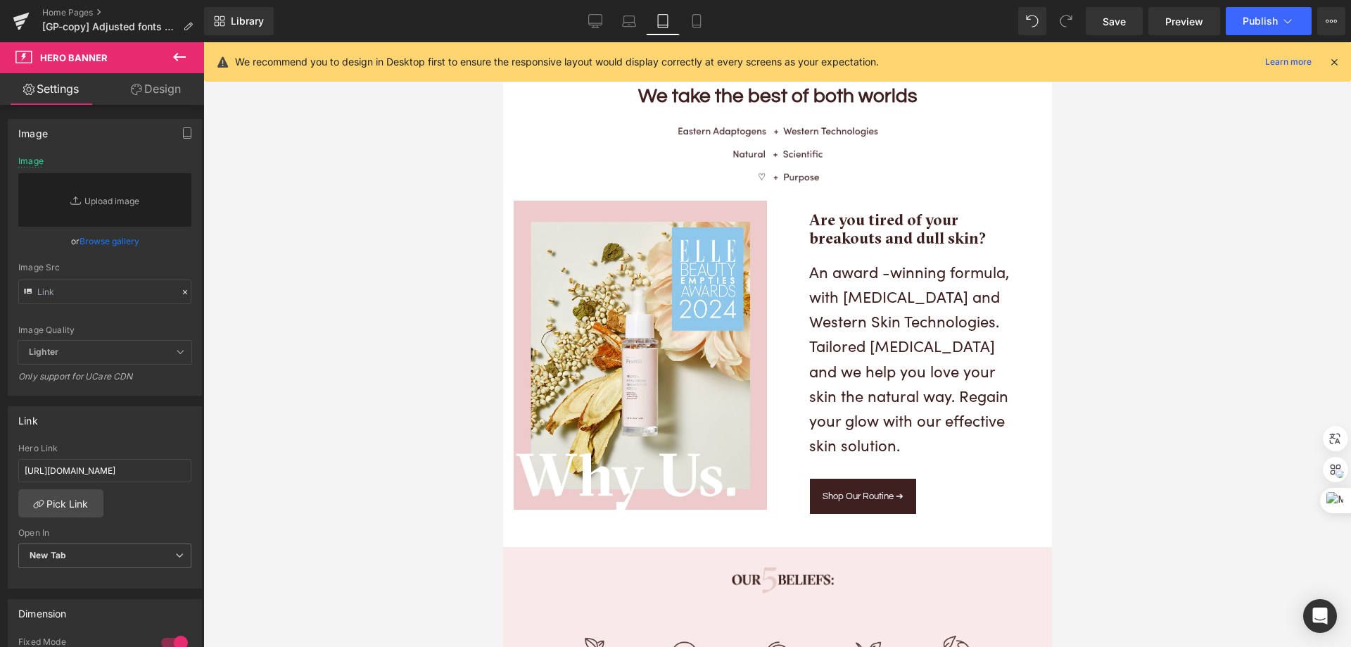
click at [1338, 63] on icon at bounding box center [1334, 62] width 13 height 13
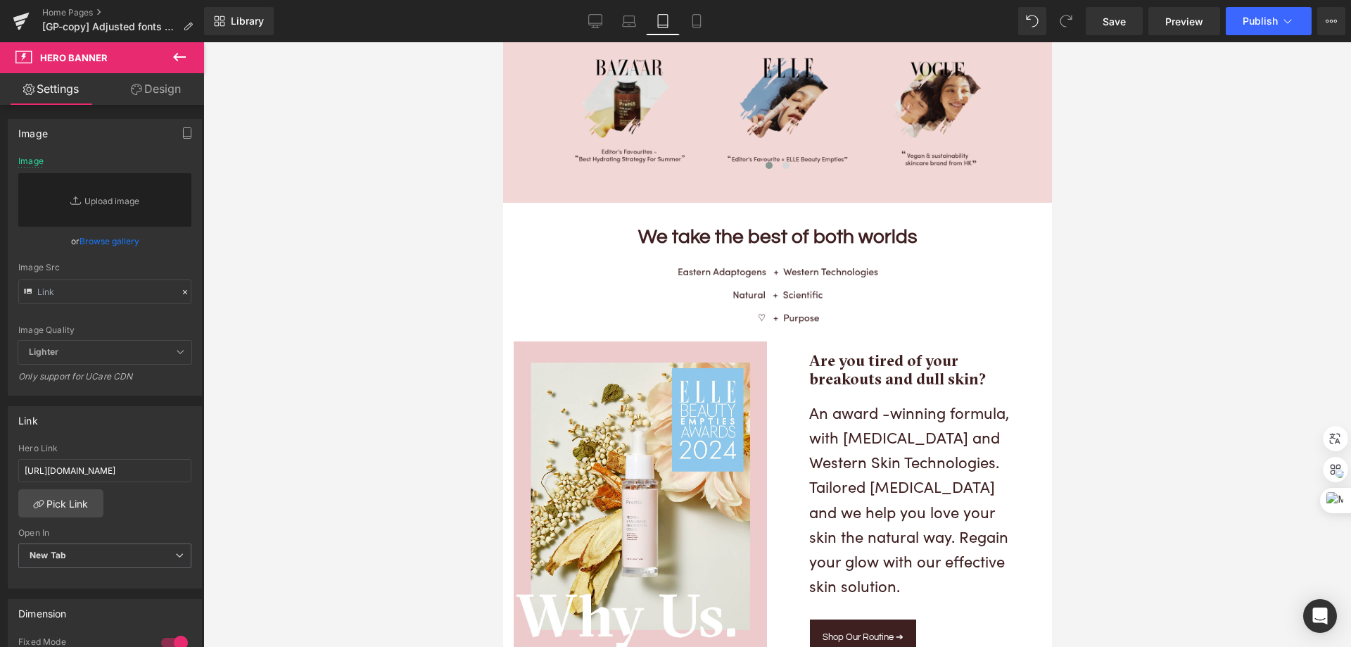
scroll to position [1971, 0]
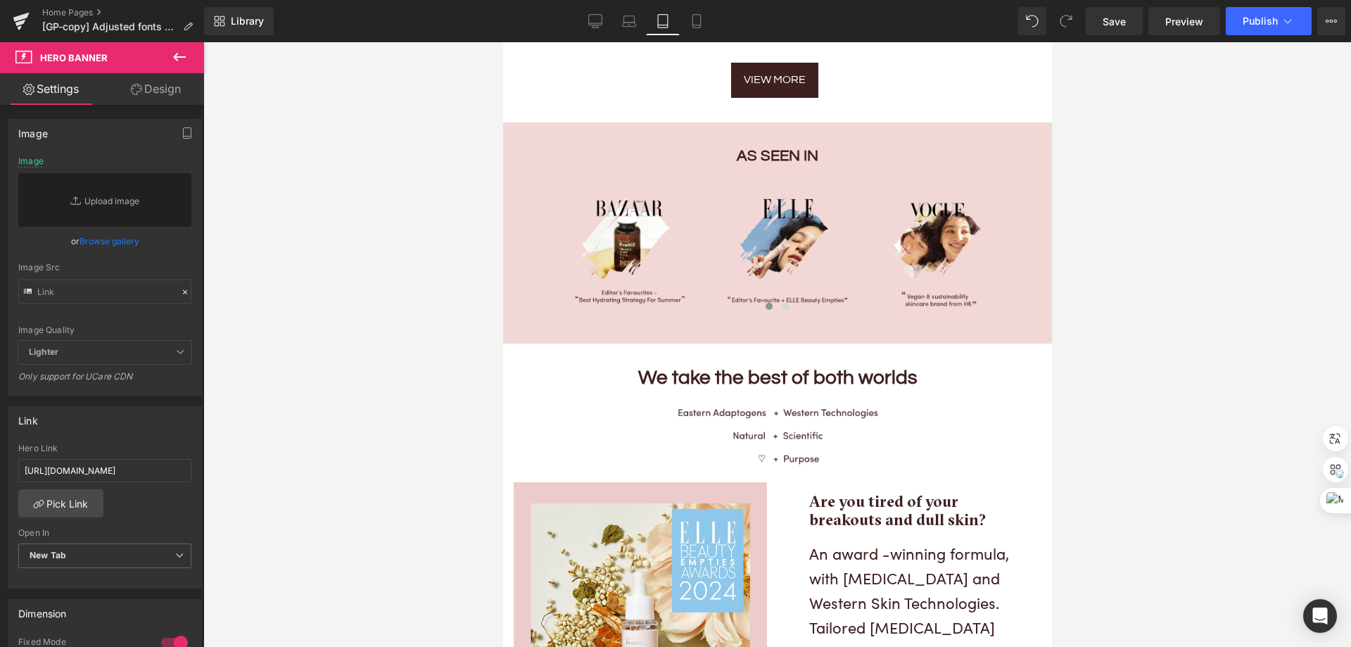
click at [143, 101] on link "Design" at bounding box center [156, 89] width 102 height 32
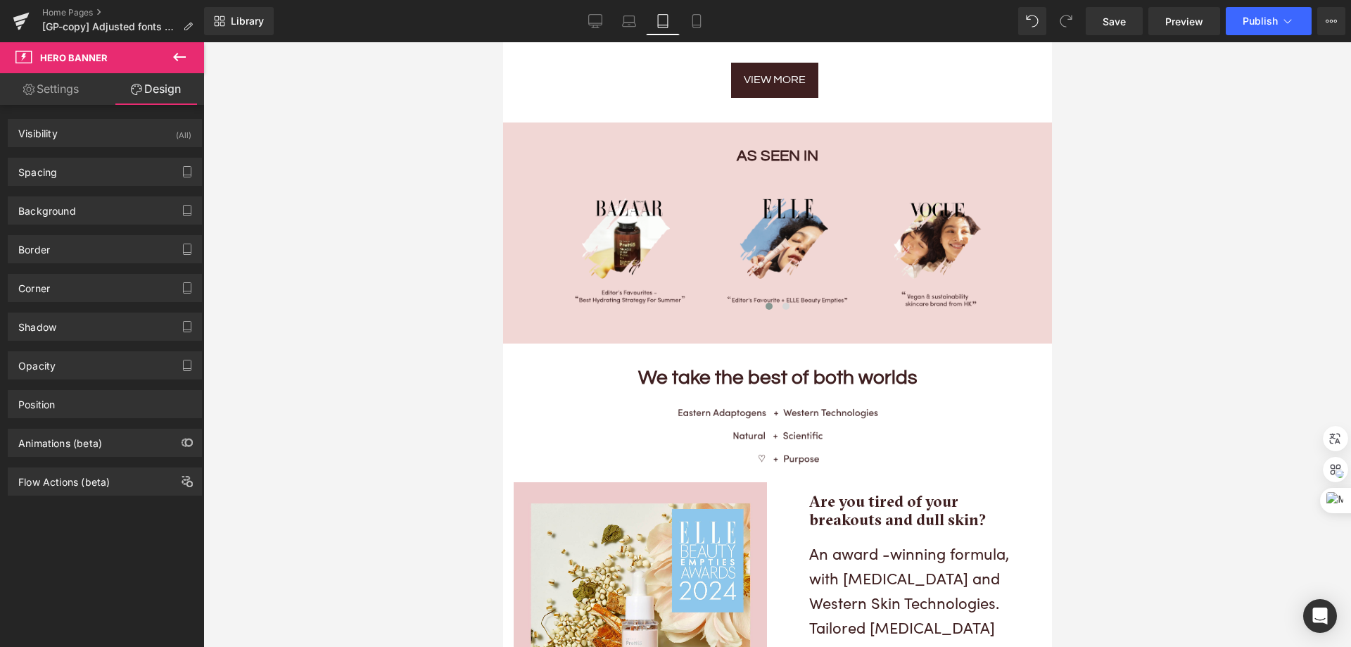
click at [86, 86] on link "Settings" at bounding box center [51, 89] width 102 height 32
